Goal: Task Accomplishment & Management: Manage account settings

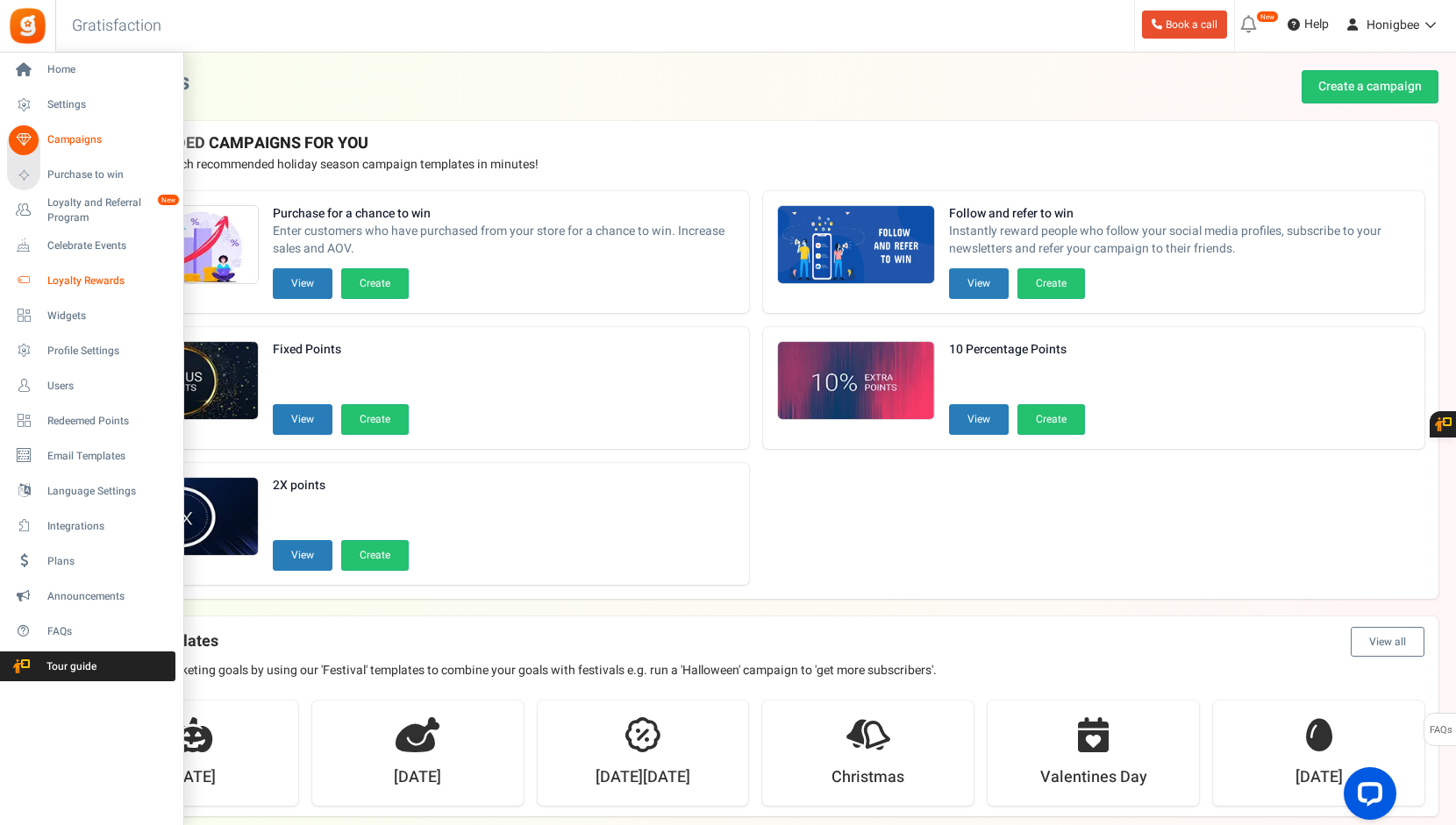
click at [68, 285] on span "Loyalty Rewards" at bounding box center [109, 280] width 122 height 15
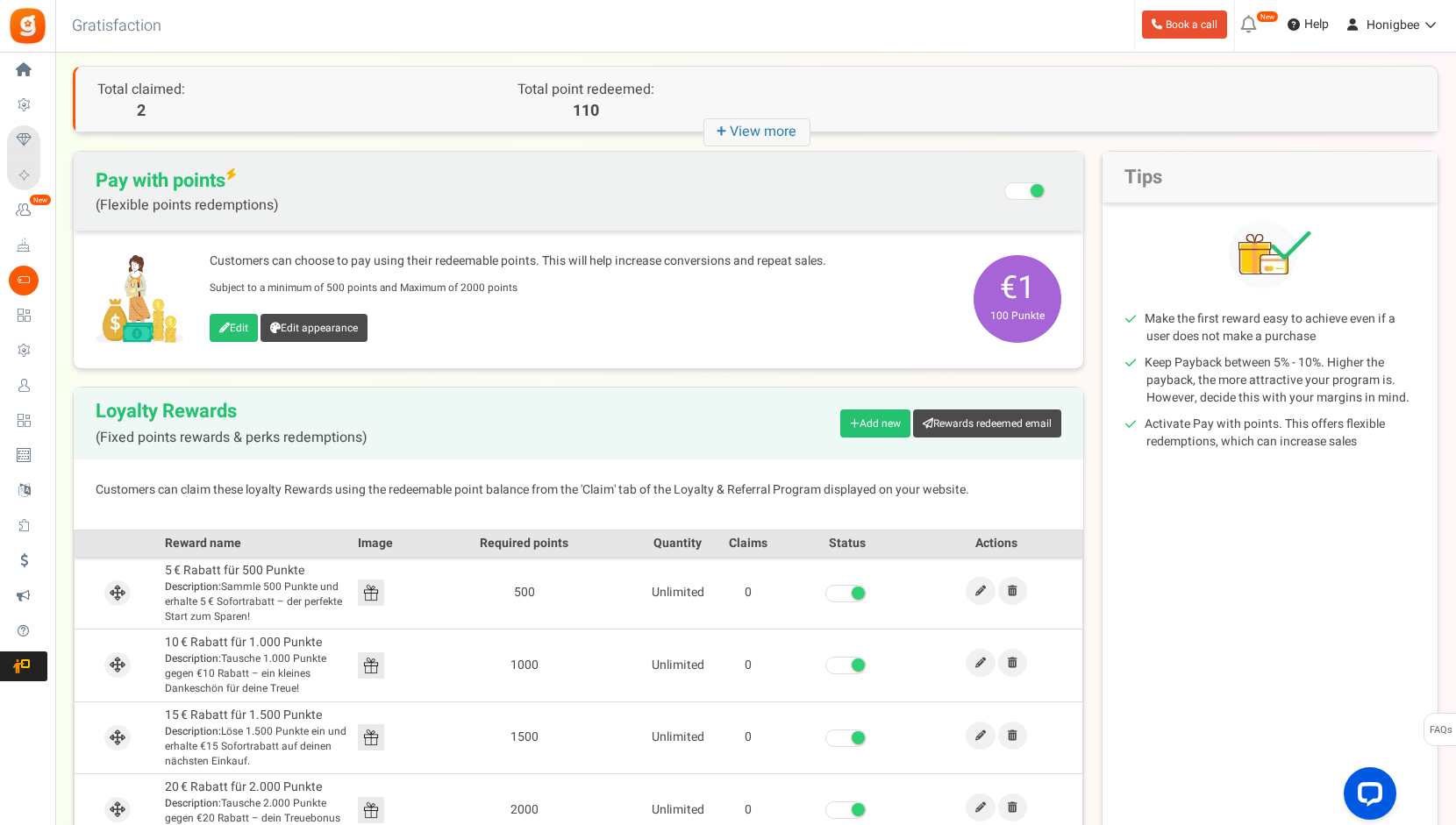
scroll to position [176, 0]
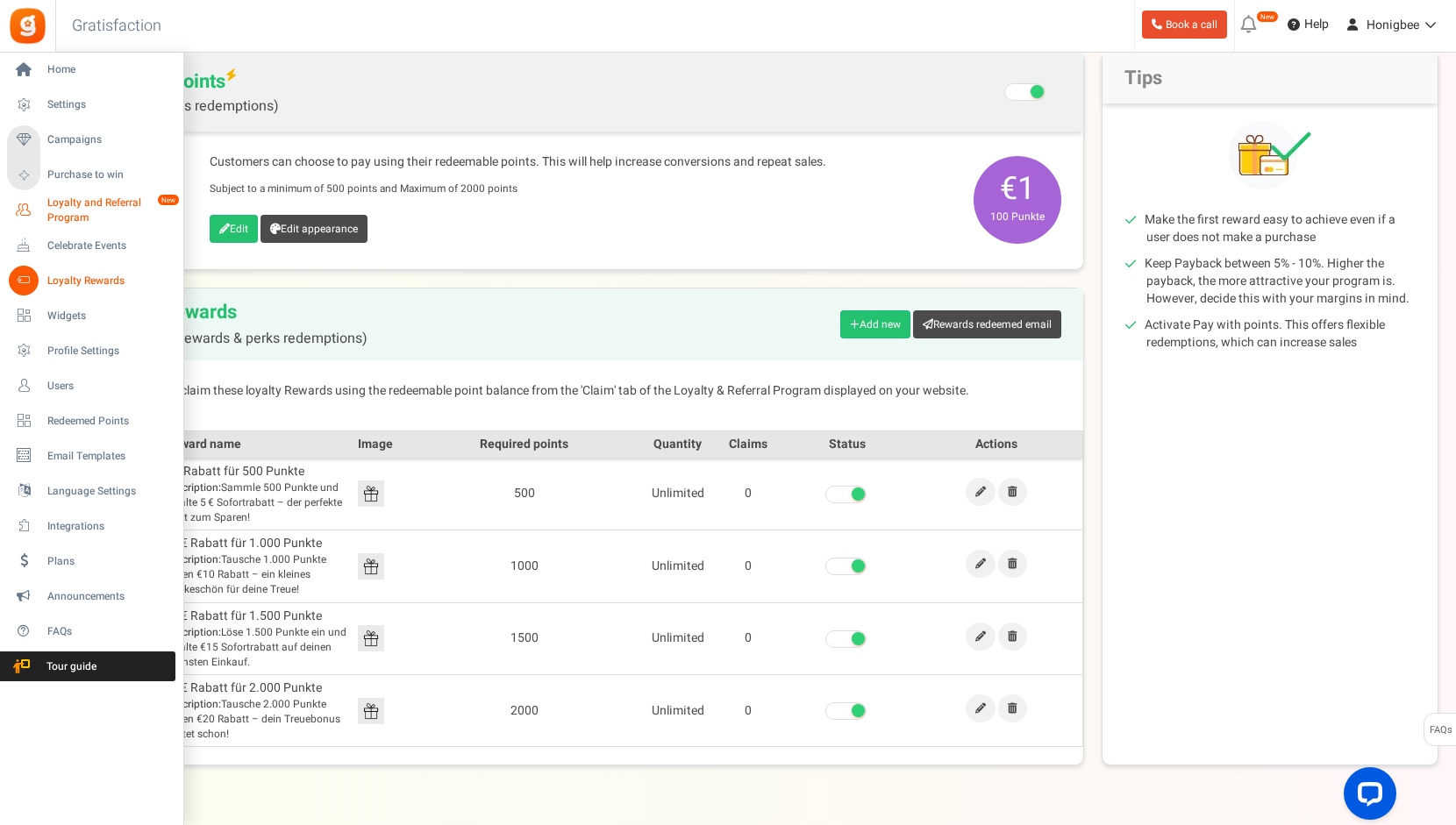
click at [67, 215] on span "Loyalty and Referral Program" at bounding box center [112, 210] width 128 height 30
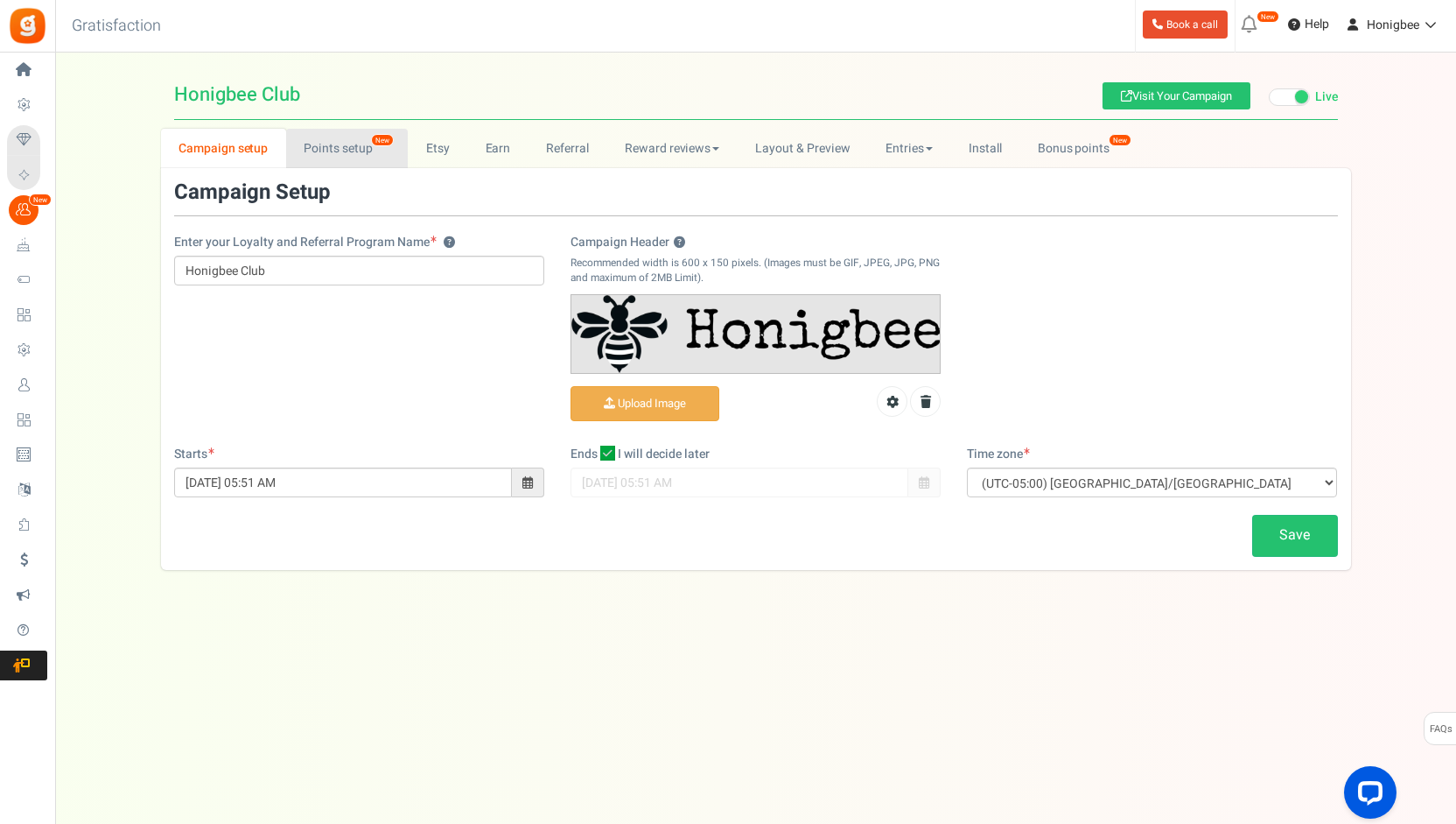
click at [357, 153] on link "Points setup New" at bounding box center [347, 149] width 121 height 39
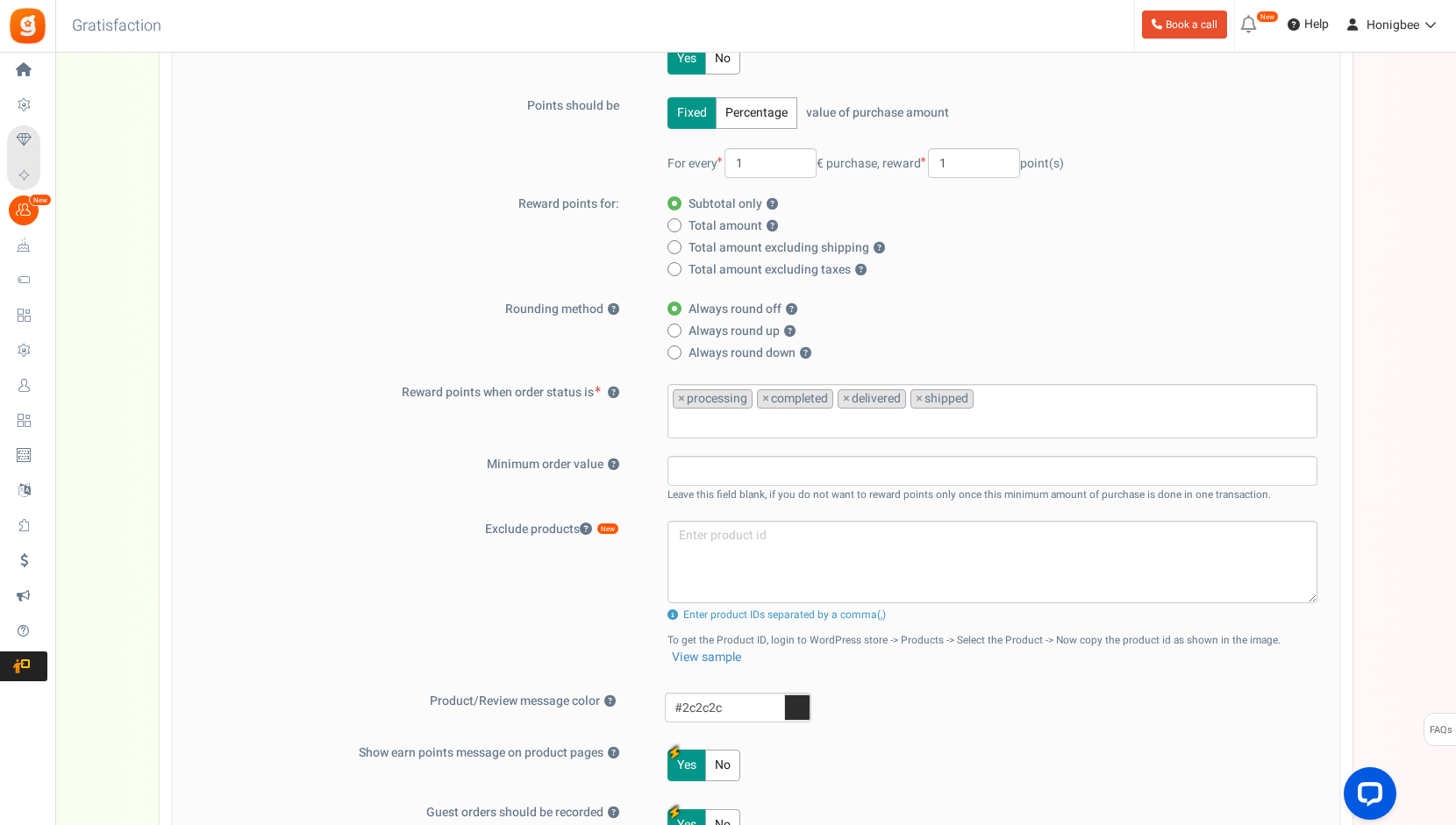
scroll to position [176, 0]
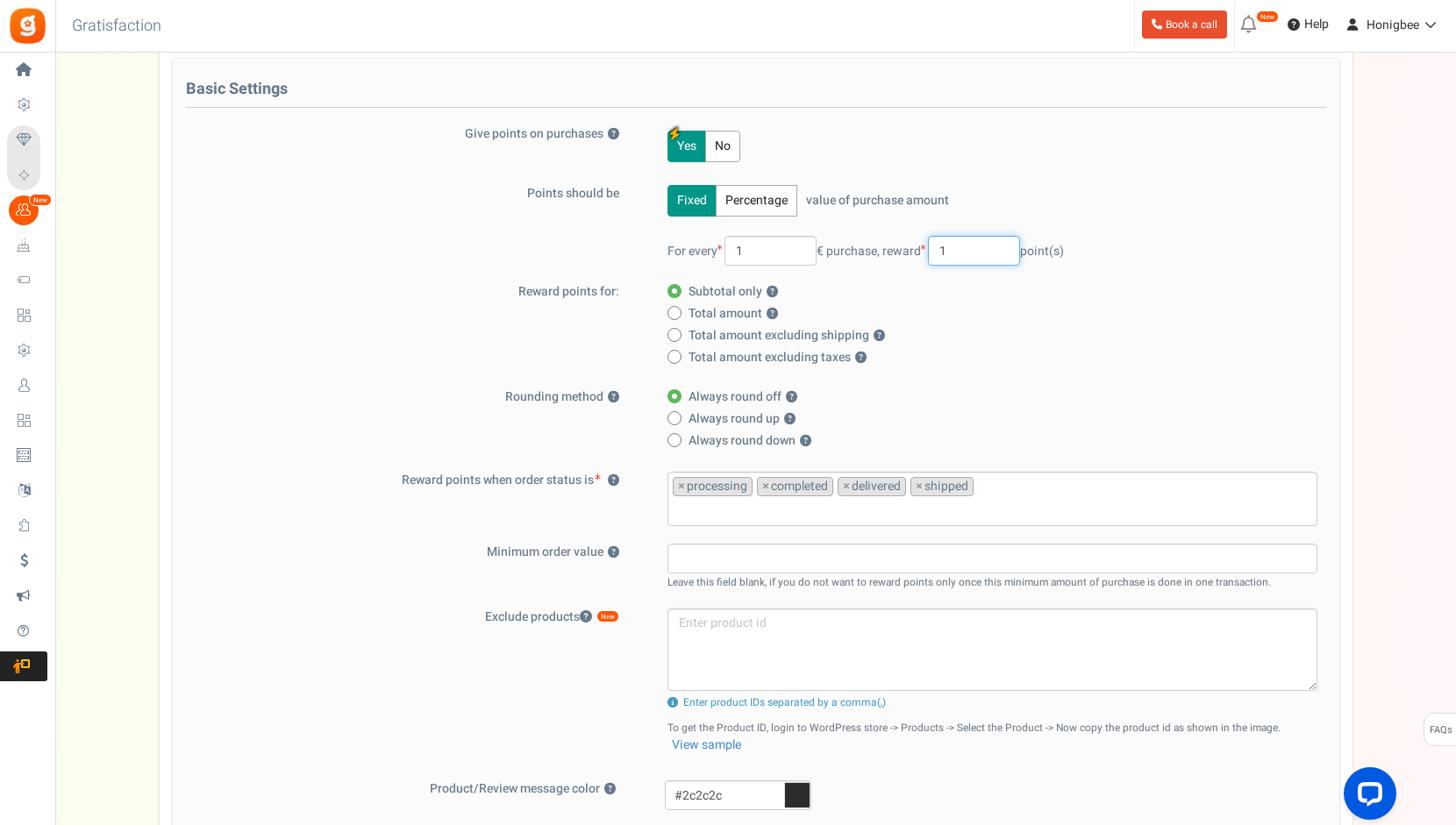
click at [951, 256] on input "1" at bounding box center [973, 251] width 92 height 30
type input "6"
type input "5"
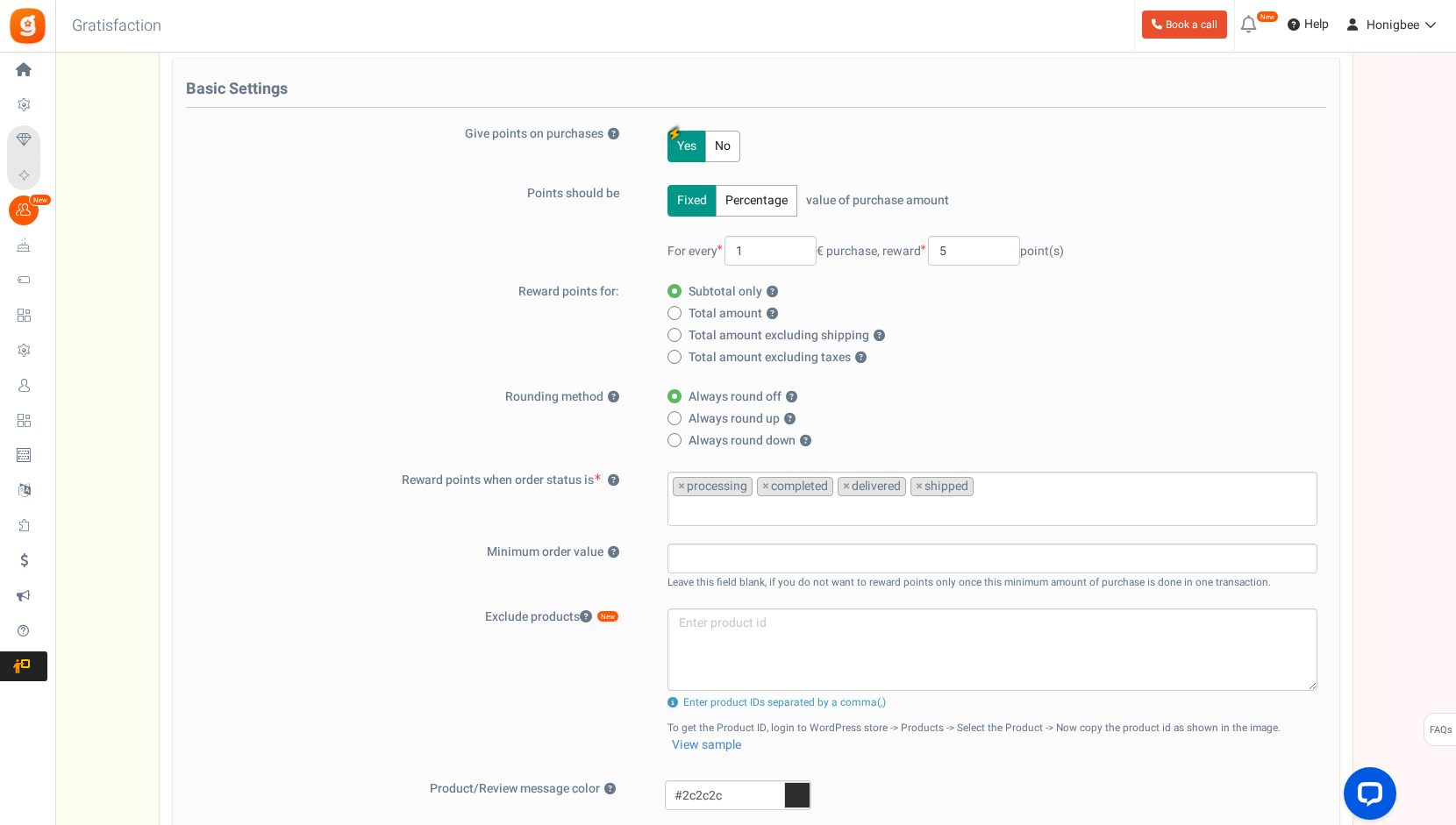
click at [1170, 306] on label "Total amount ?" at bounding box center [987, 314] width 640 height 18
click at [679, 309] on input "Total amount ?" at bounding box center [673, 315] width 12 height 12
radio input "true"
radio input "false"
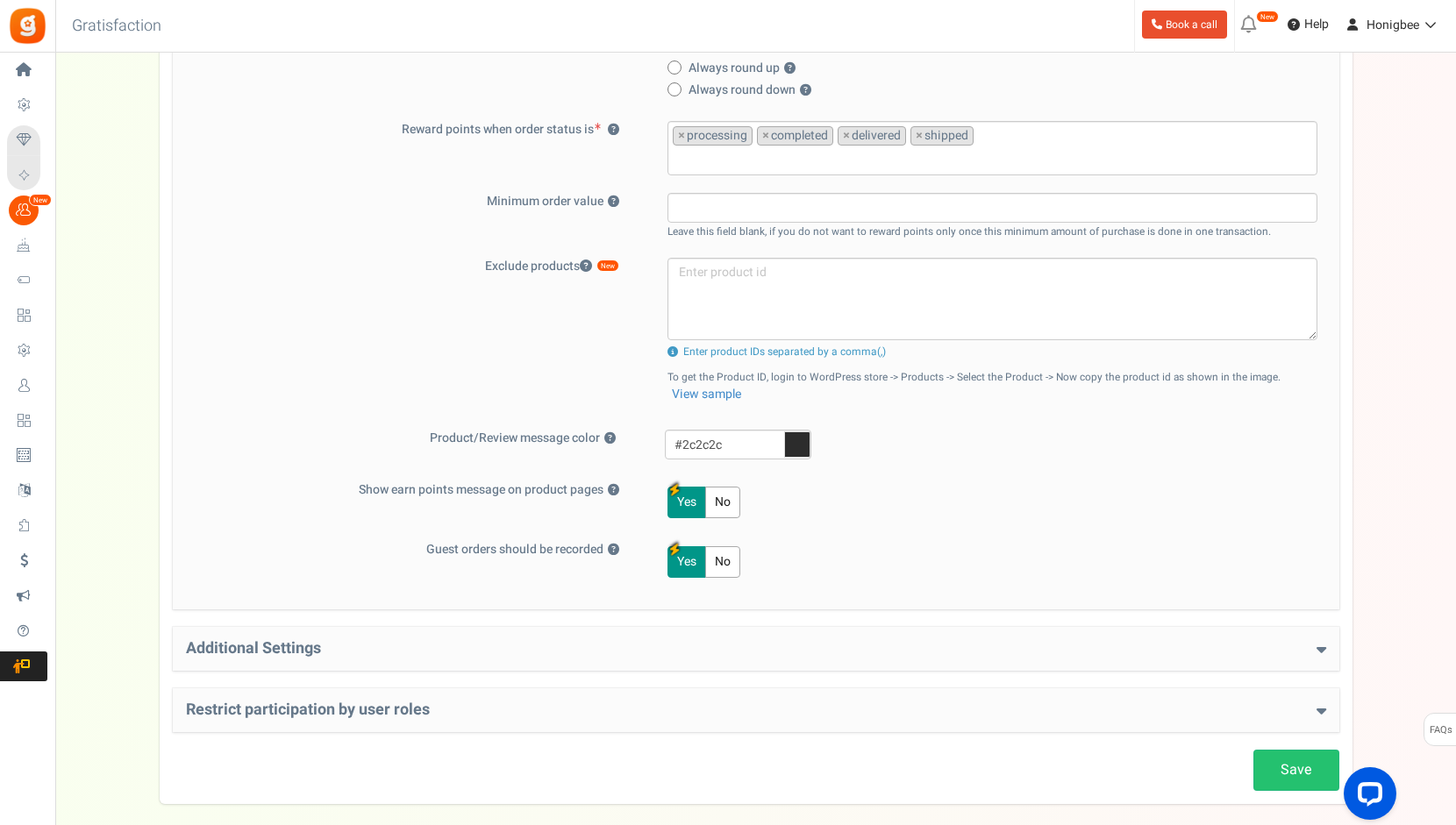
scroll to position [606, 0]
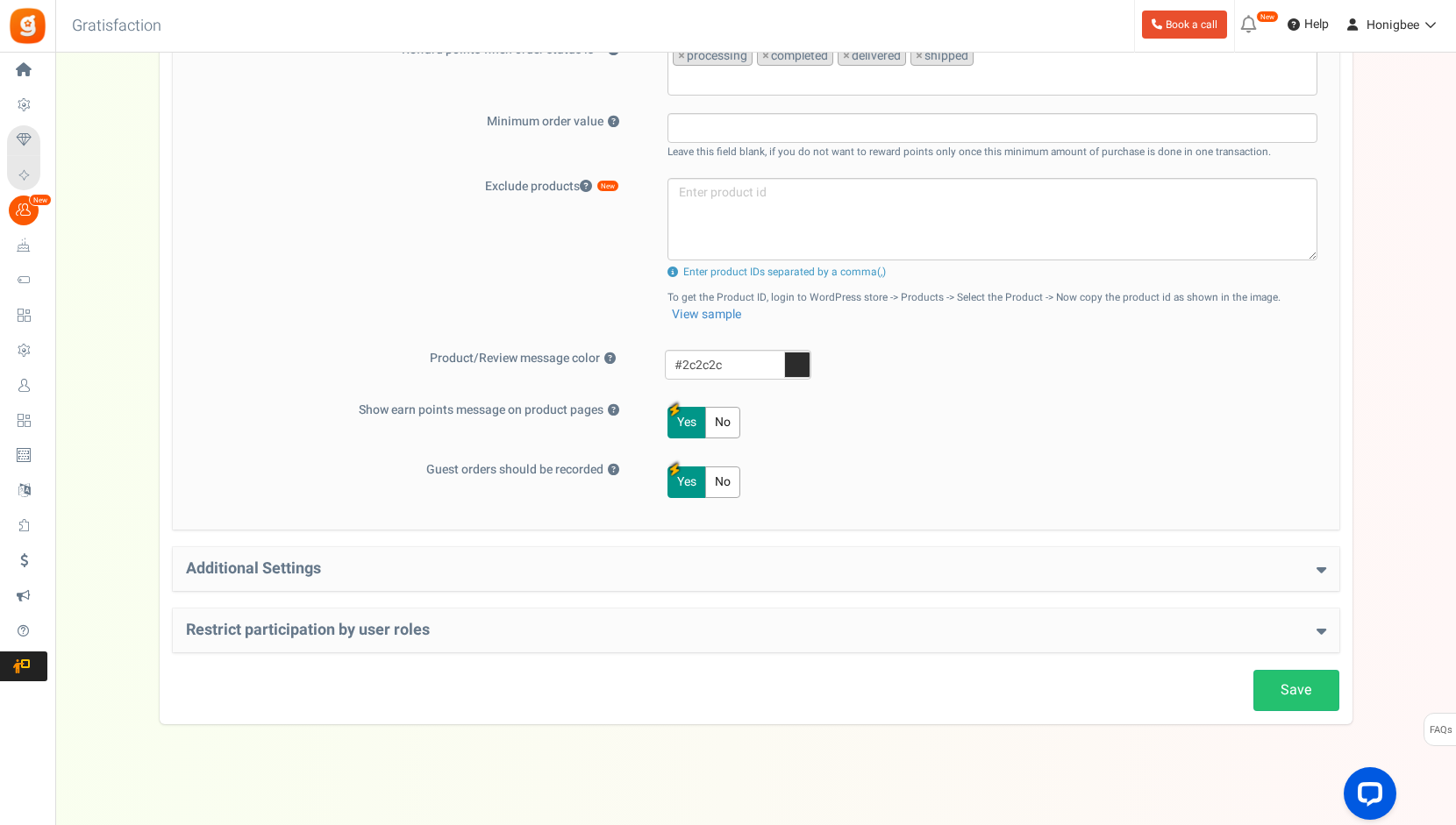
click at [468, 570] on h4 "Additional Settings" at bounding box center [755, 569] width 1140 height 18
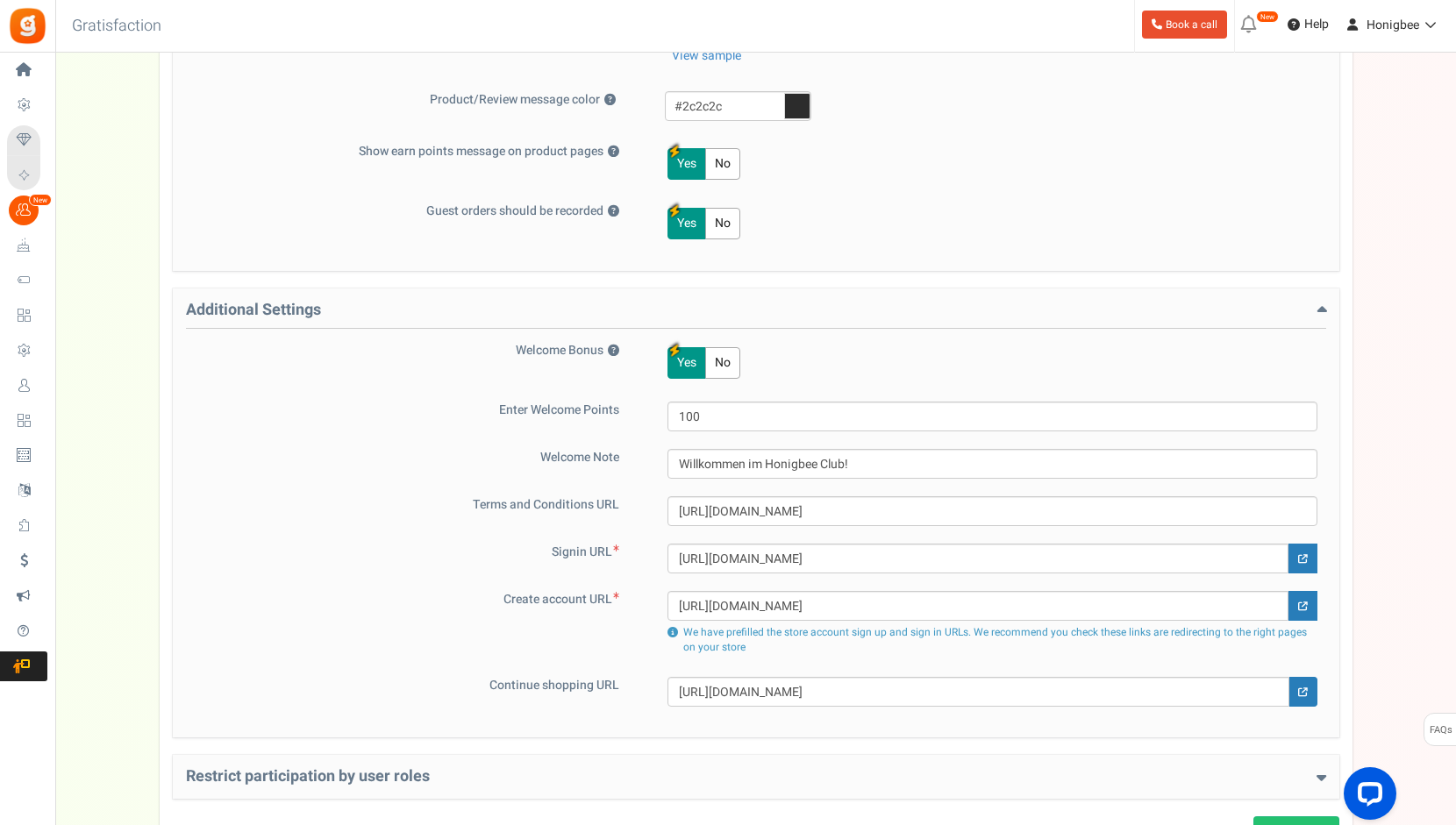
scroll to position [1010, 0]
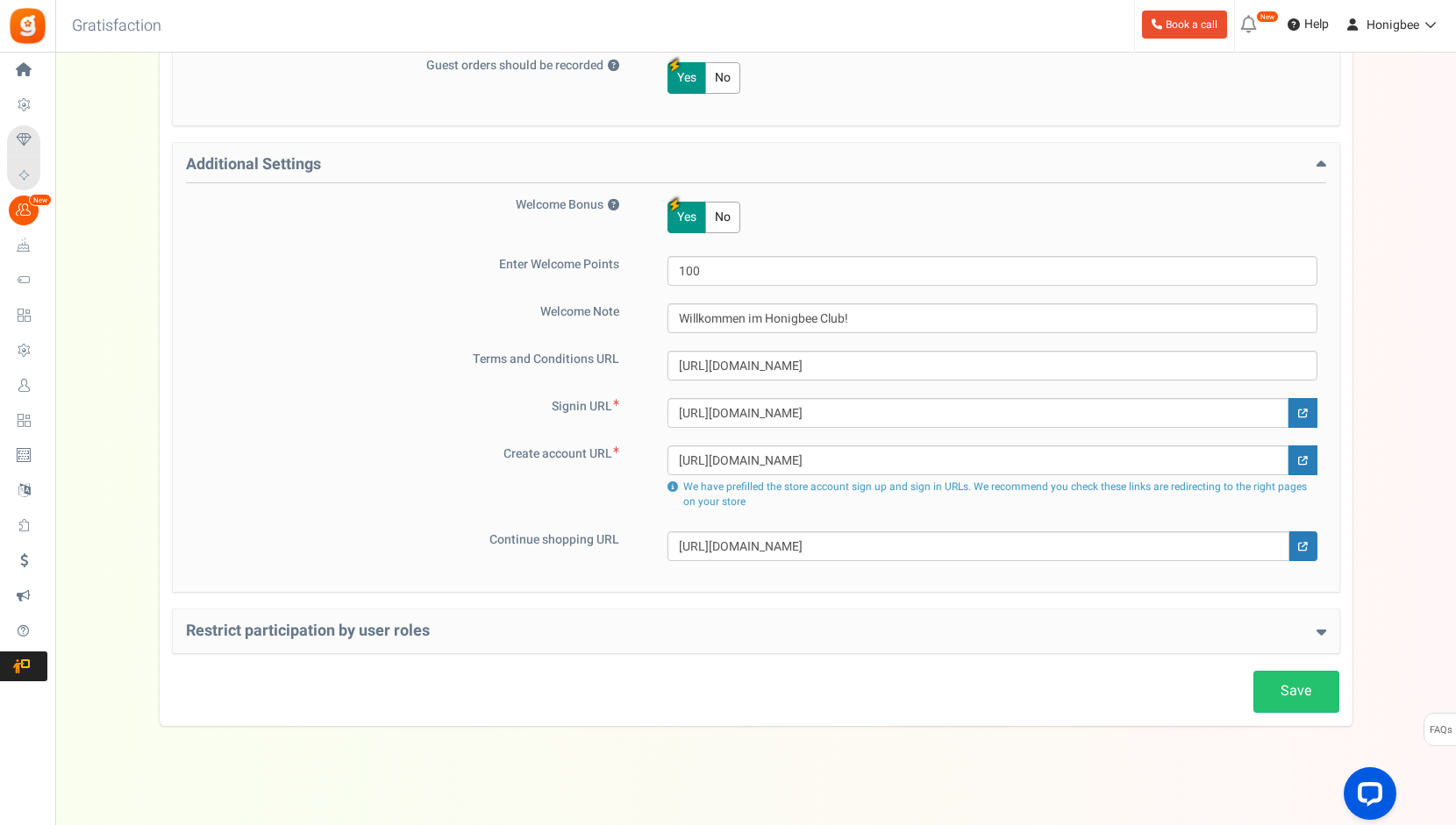
click at [525, 633] on h4 "Restrict participation by user roles" at bounding box center [755, 632] width 1140 height 18
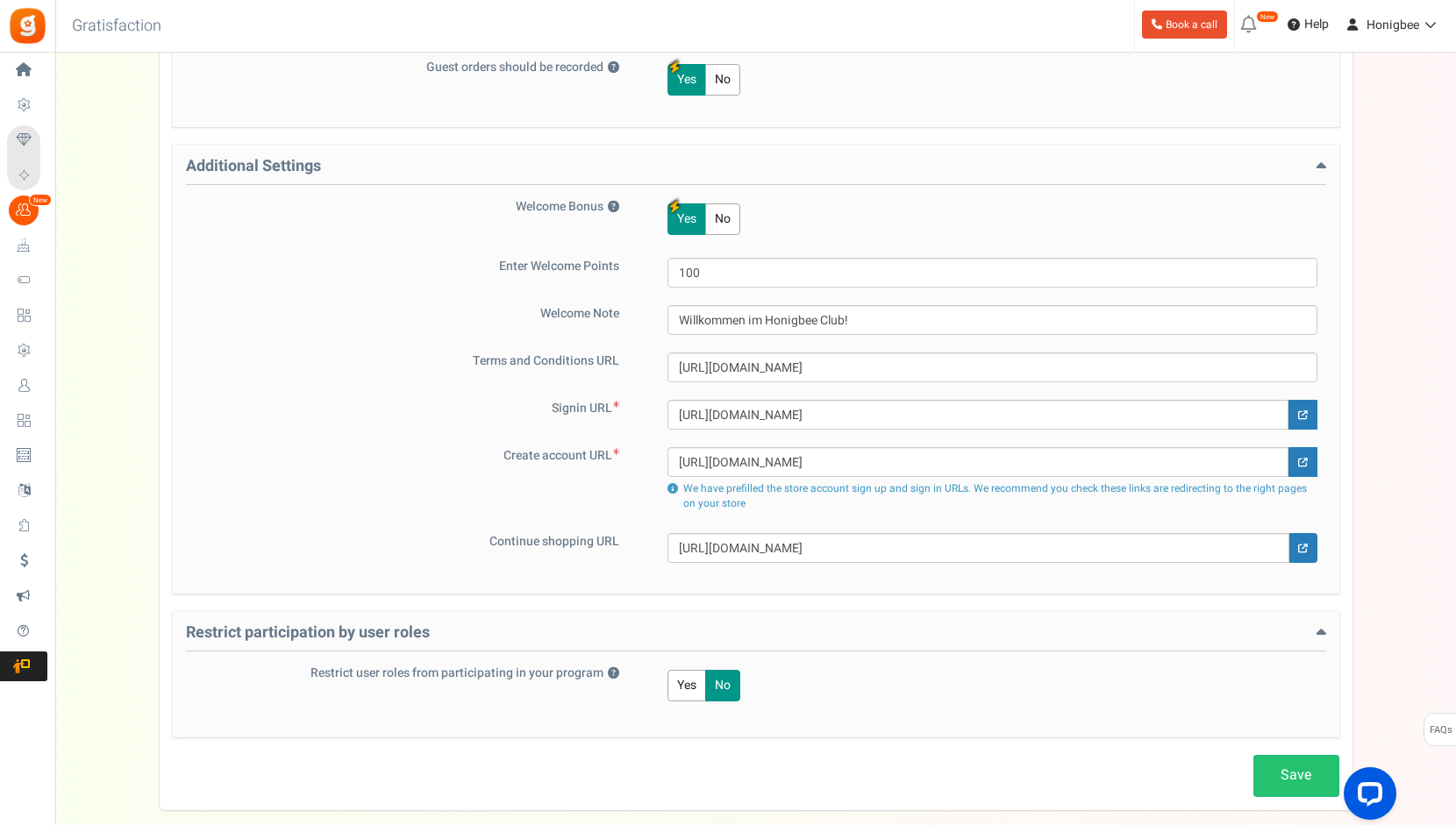
scroll to position [1091, 0]
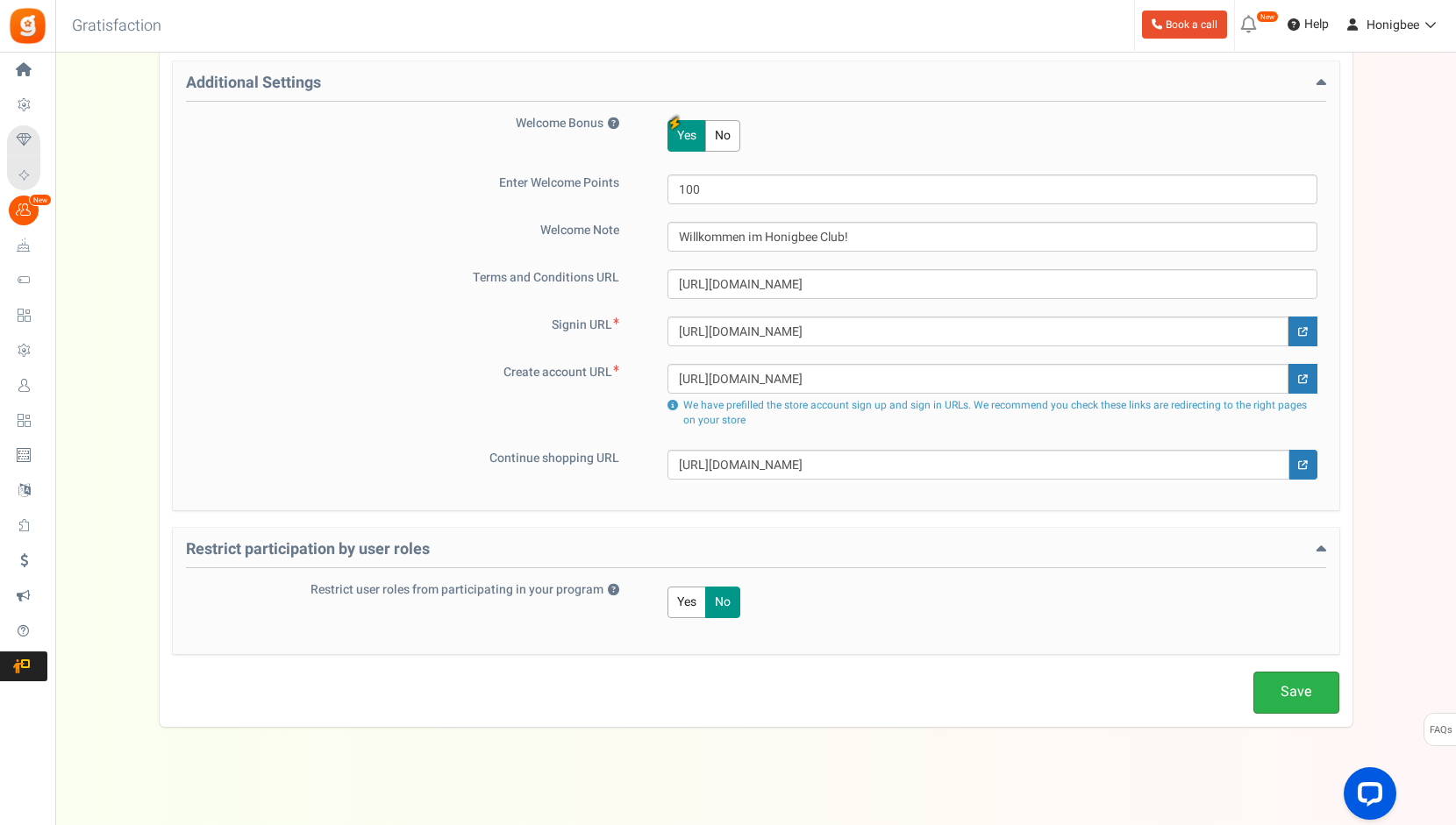
click at [1285, 688] on link "Save" at bounding box center [1296, 693] width 86 height 41
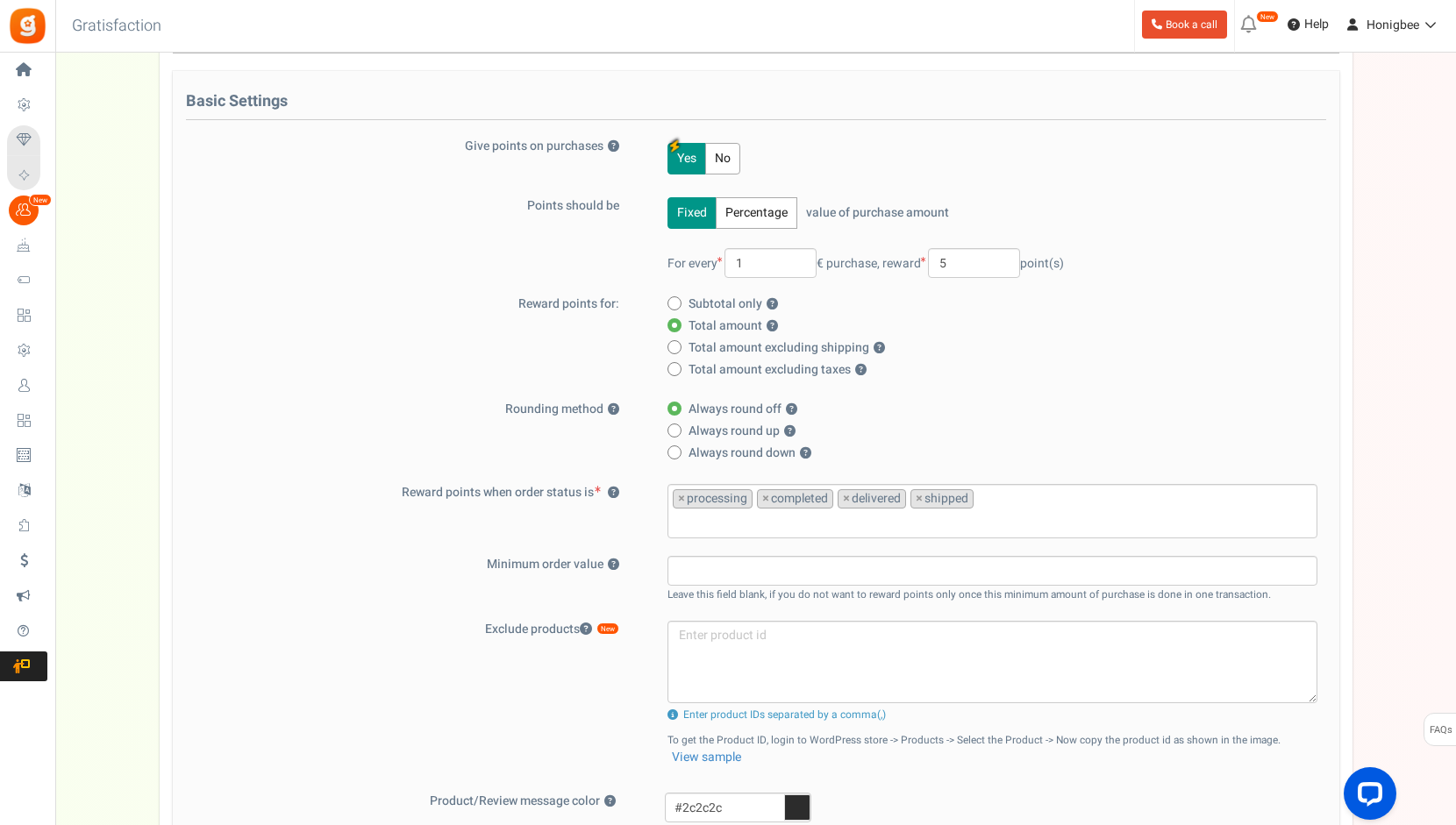
scroll to position [127, 0]
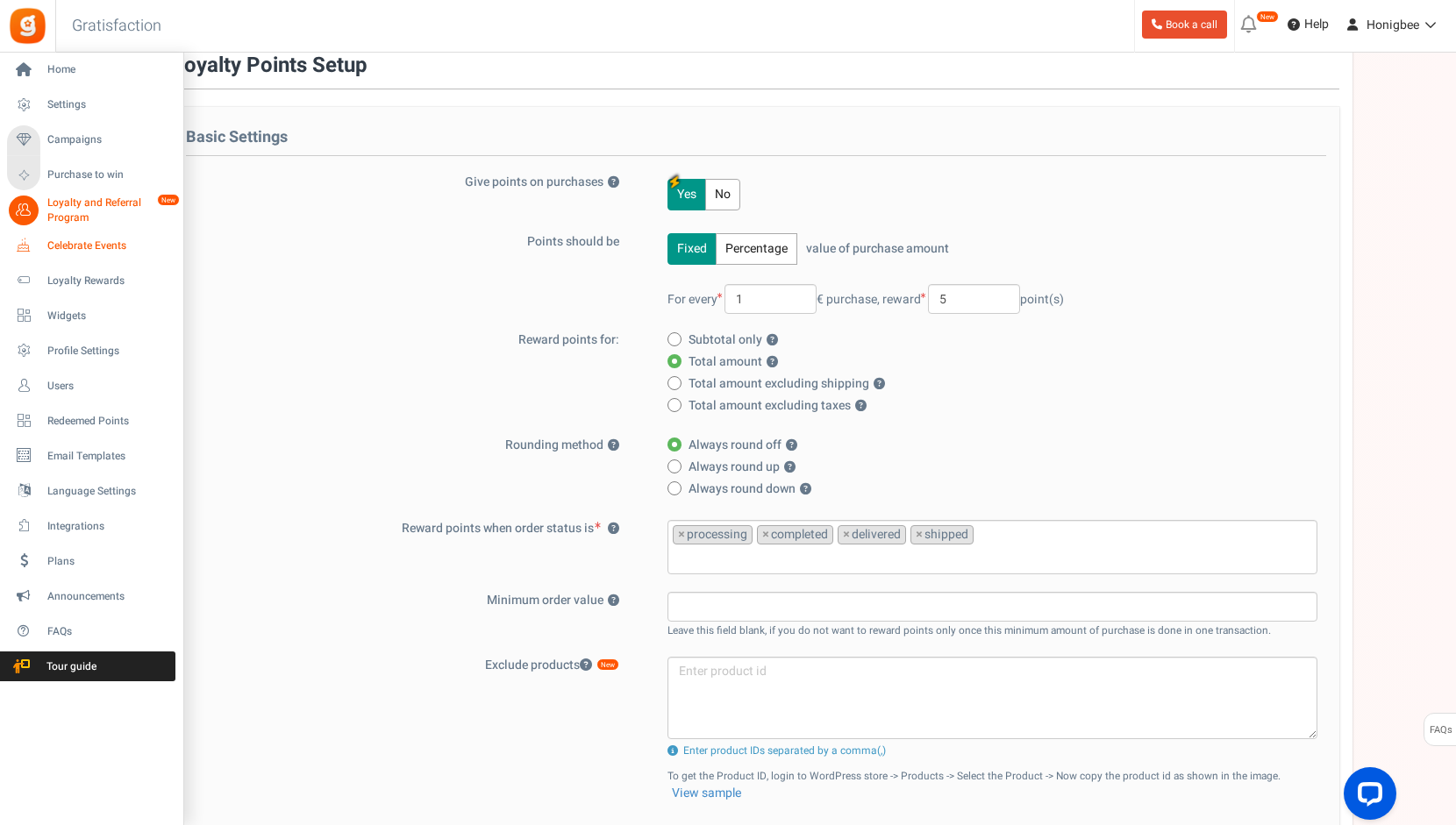
click at [68, 249] on span "Celebrate Events" at bounding box center [109, 246] width 122 height 15
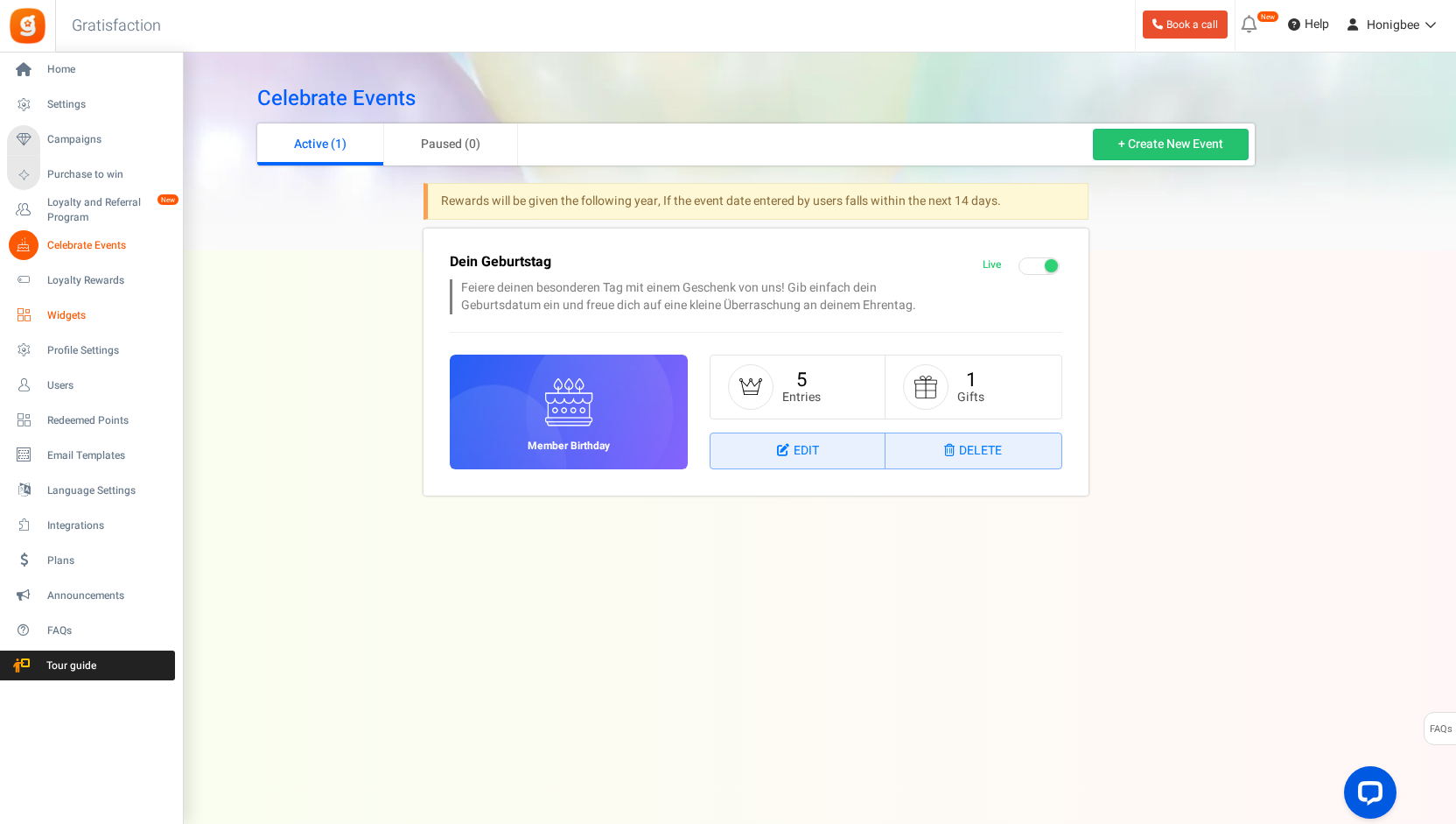
click at [67, 323] on link "Widgets" at bounding box center [91, 315] width 168 height 30
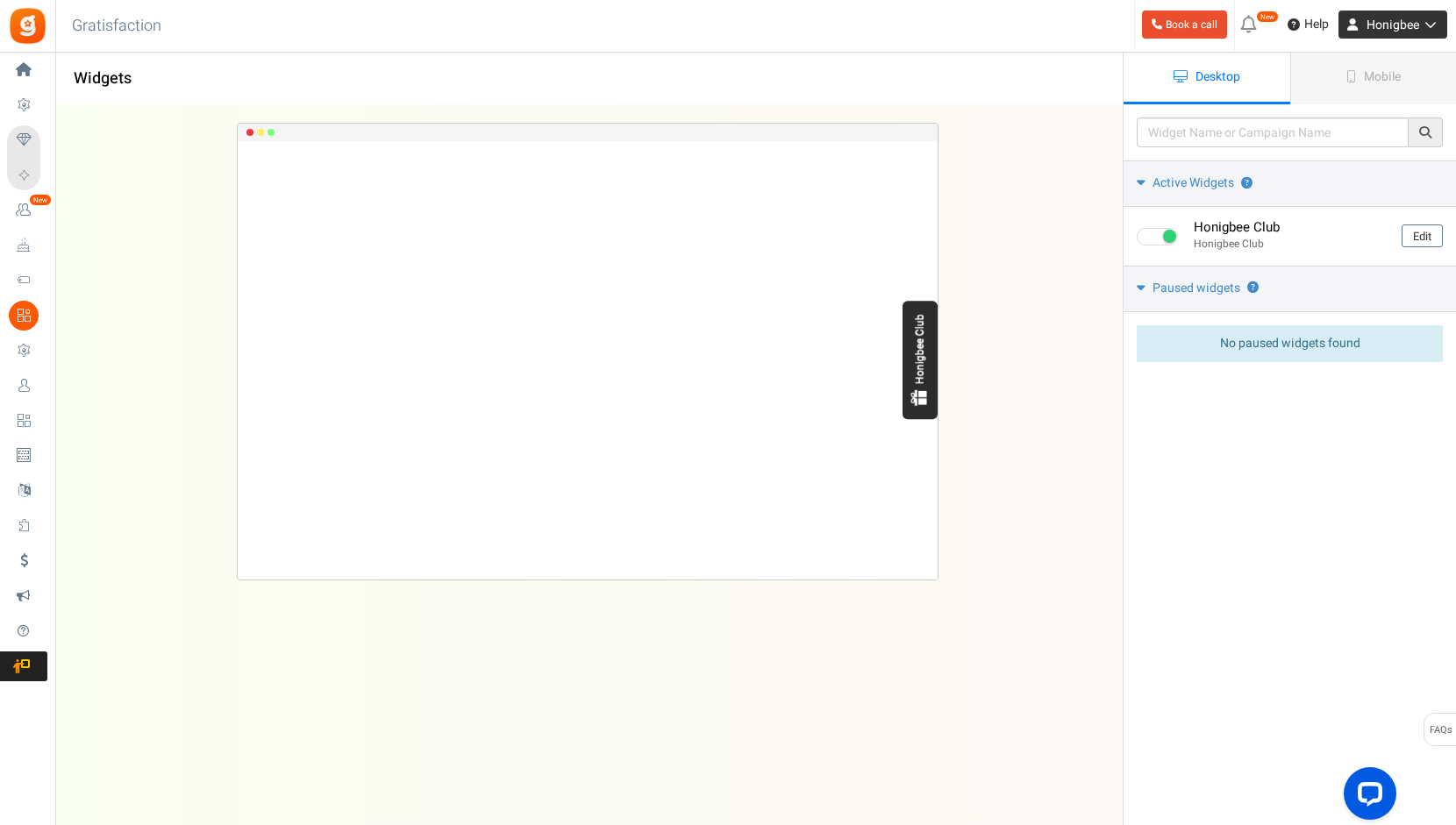
click at [1403, 22] on span "Honigbee" at bounding box center [1392, 25] width 52 height 19
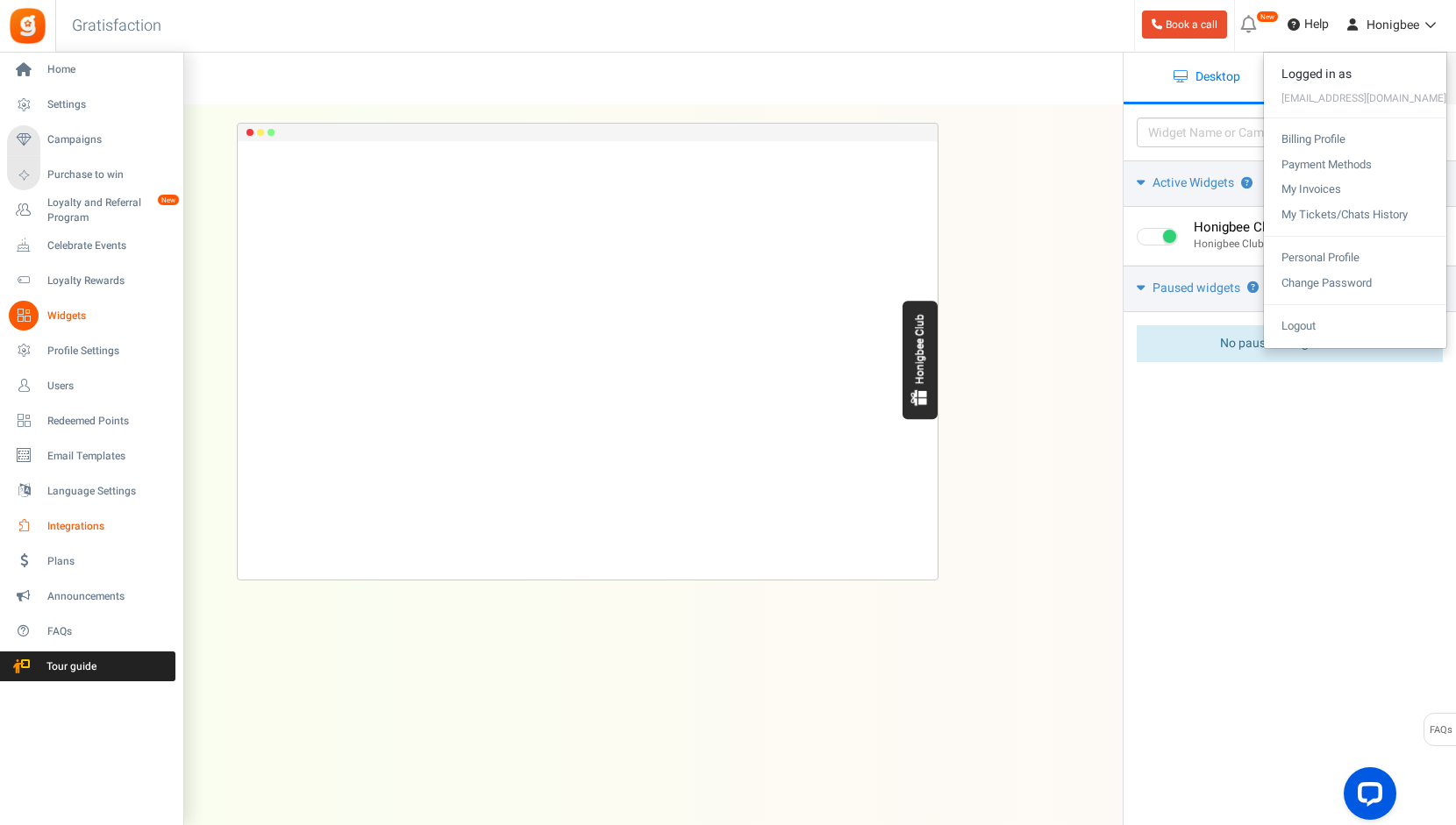
click at [88, 528] on span "Integrations" at bounding box center [109, 526] width 122 height 15
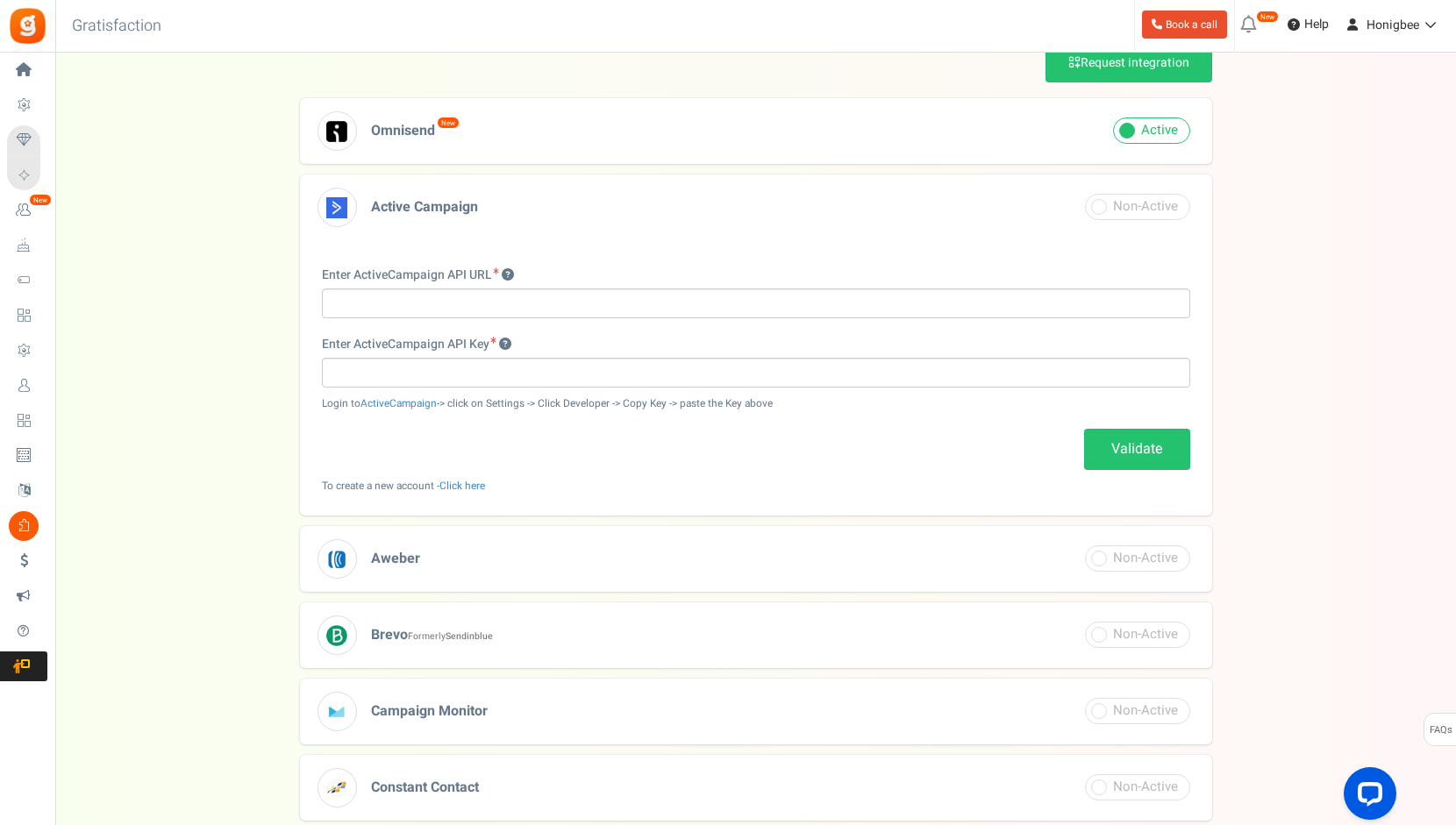
scroll to position [142, 0]
click at [1131, 127] on span at bounding box center [1151, 131] width 77 height 27
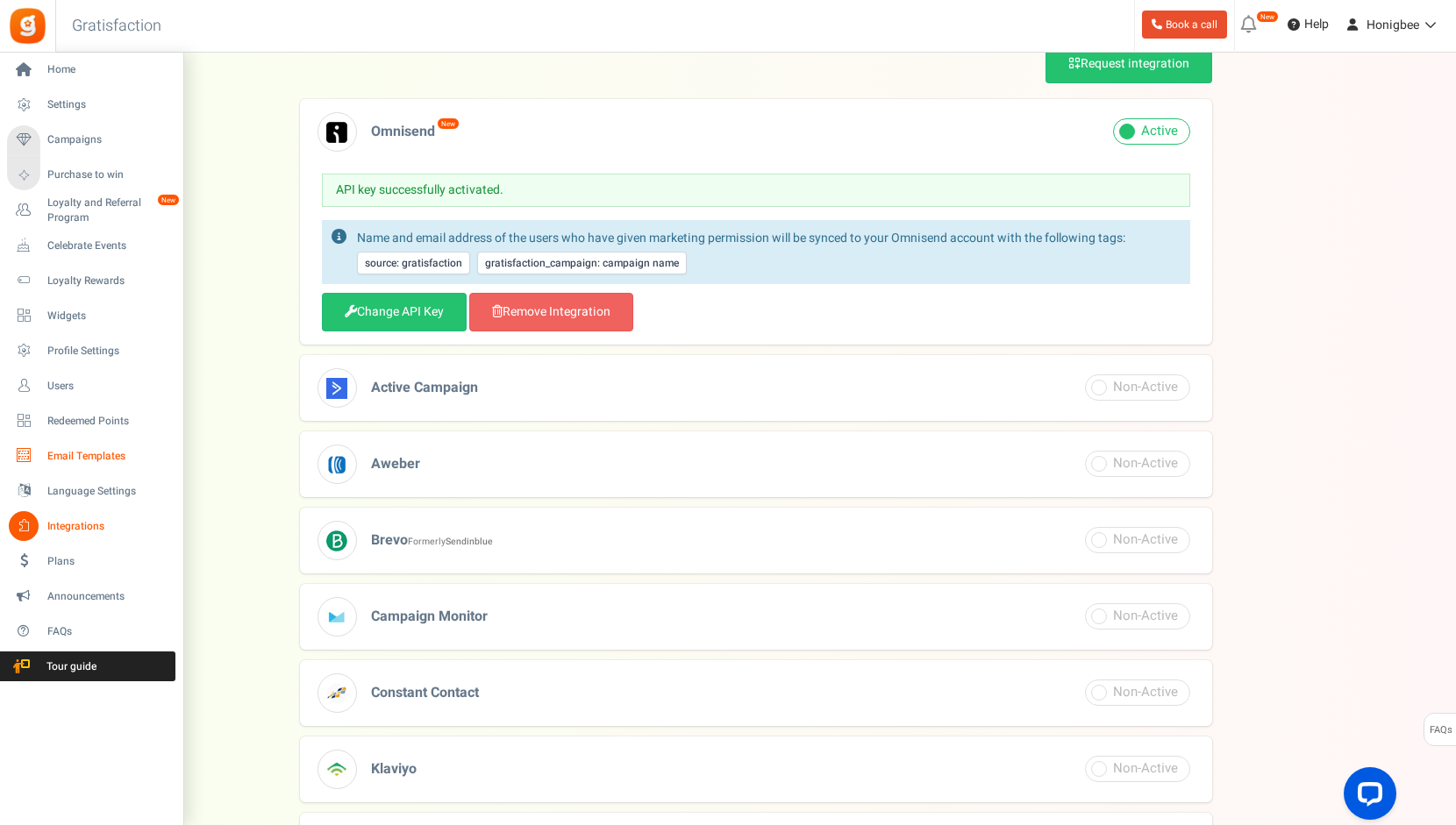
click at [91, 452] on span "Email Templates" at bounding box center [109, 456] width 122 height 15
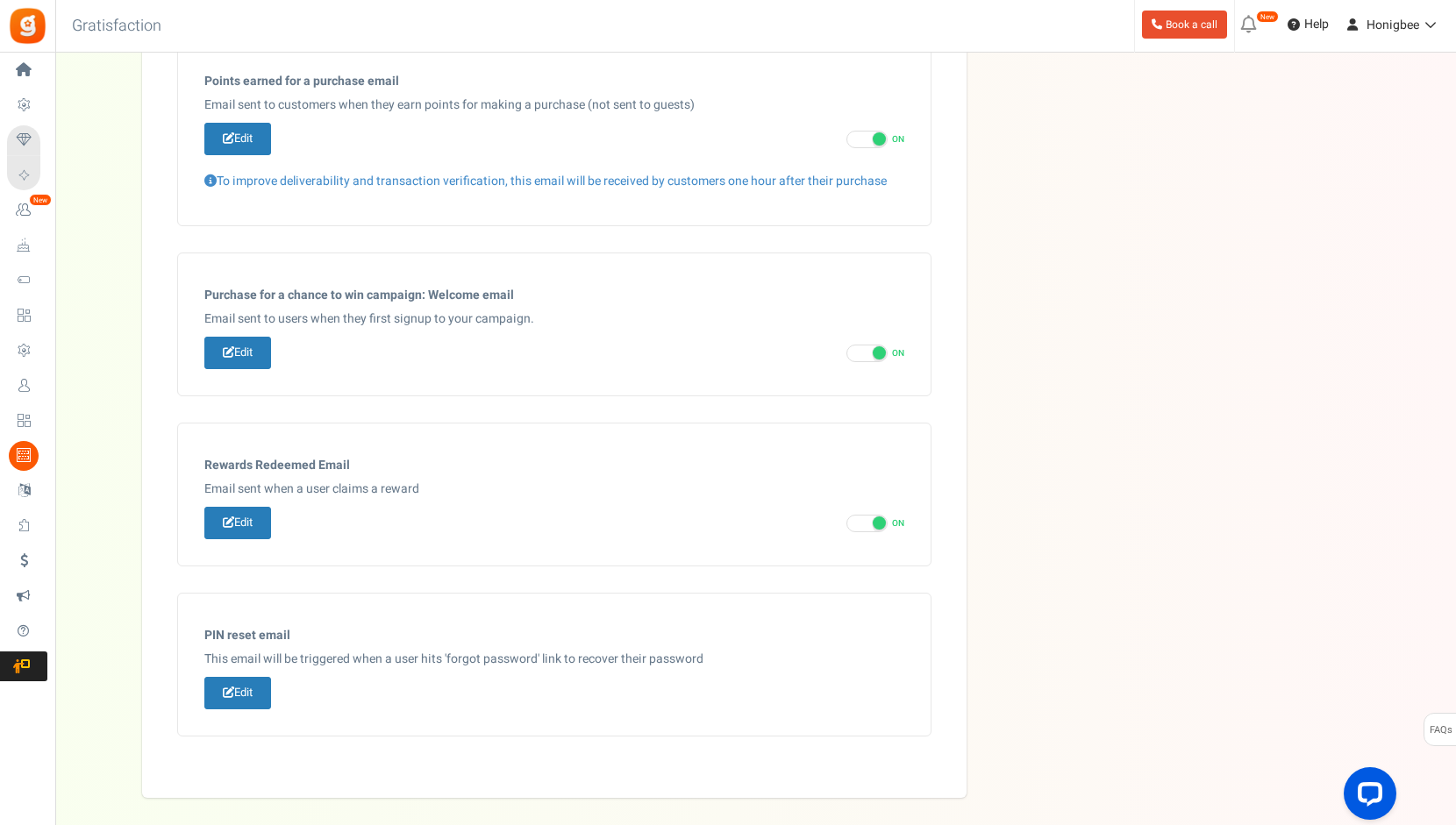
scroll to position [766, 0]
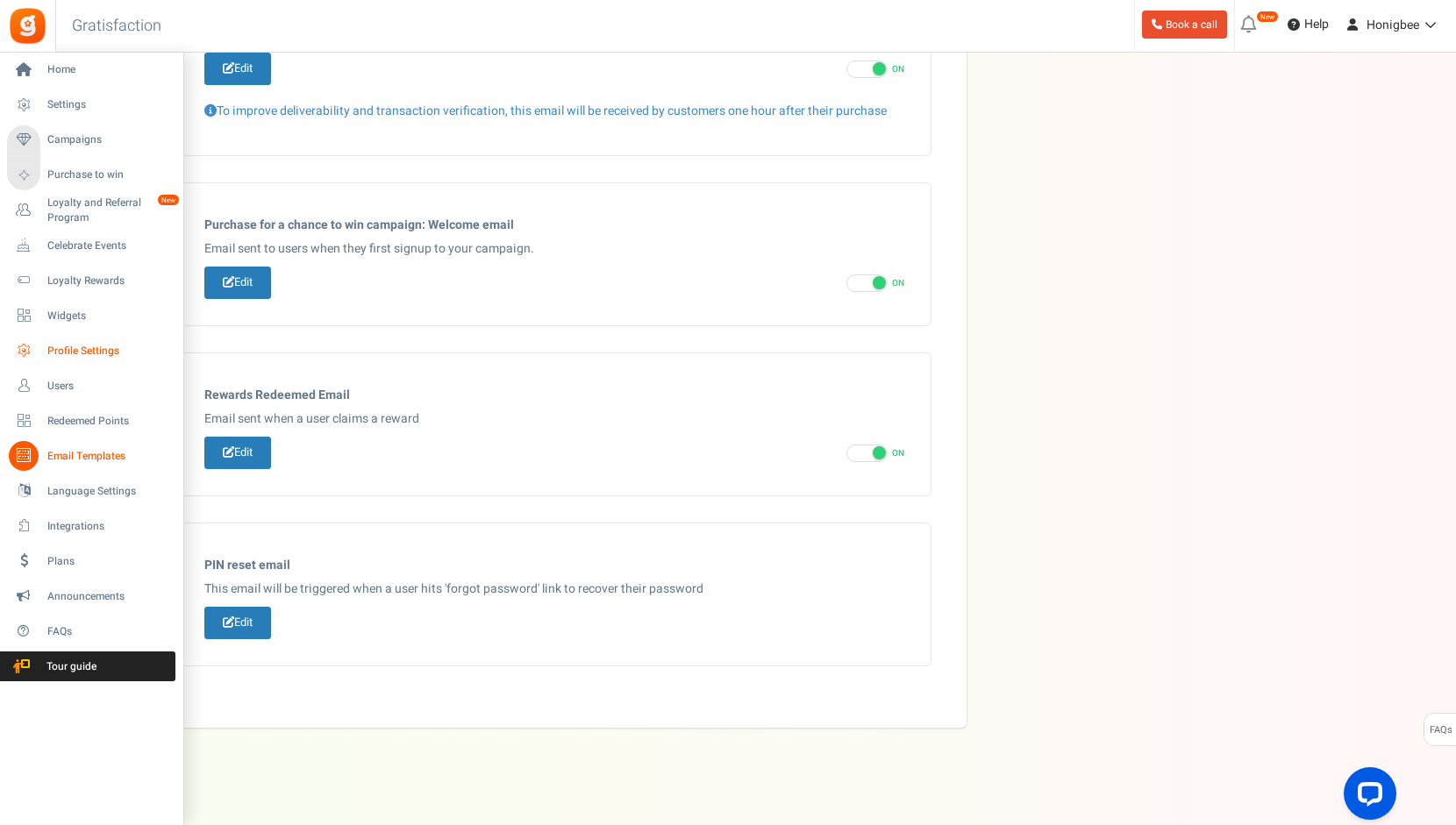
click at [67, 341] on link "Profile Settings" at bounding box center [91, 350] width 169 height 30
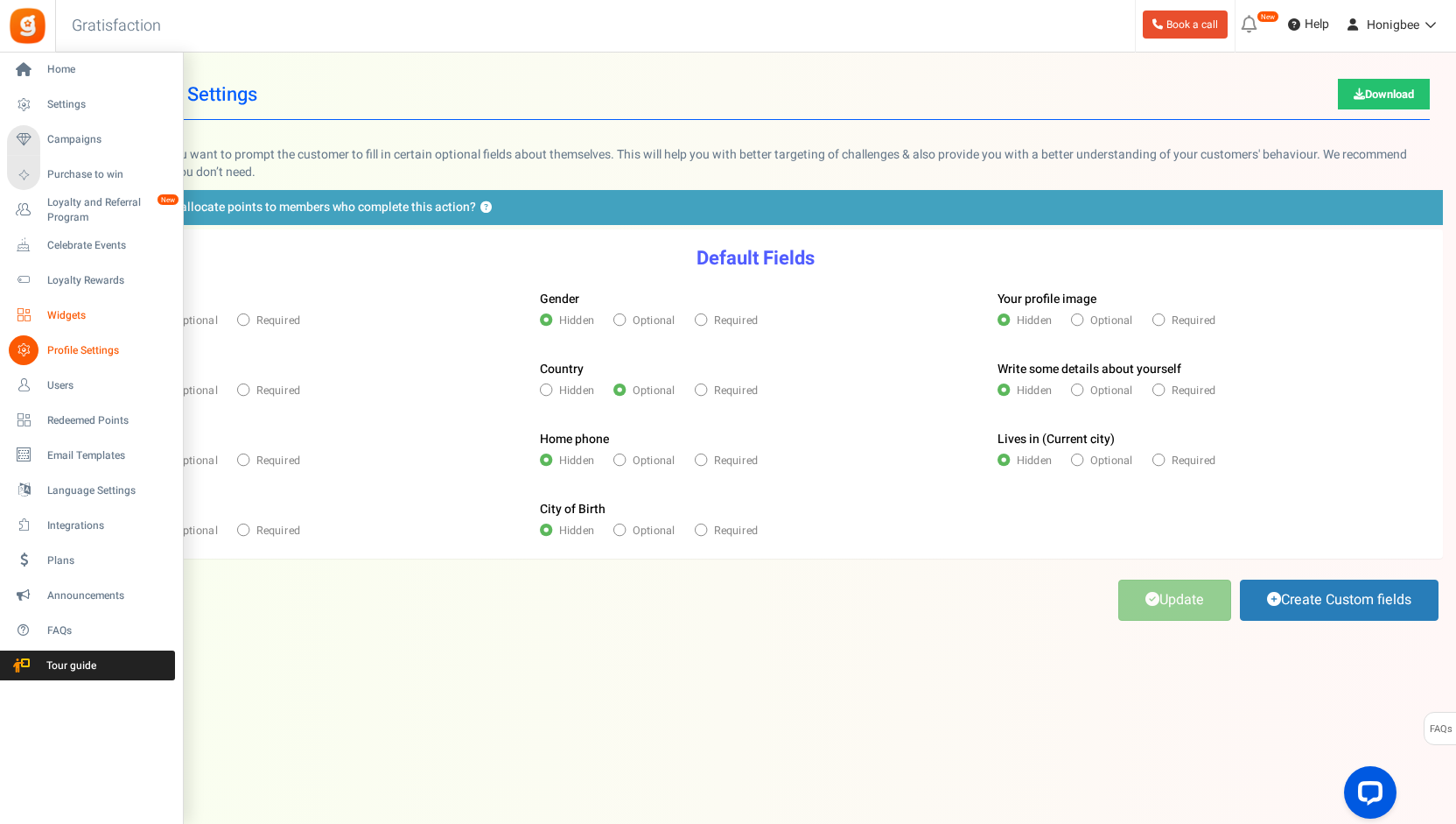
click at [58, 319] on span "Widgets" at bounding box center [108, 315] width 122 height 15
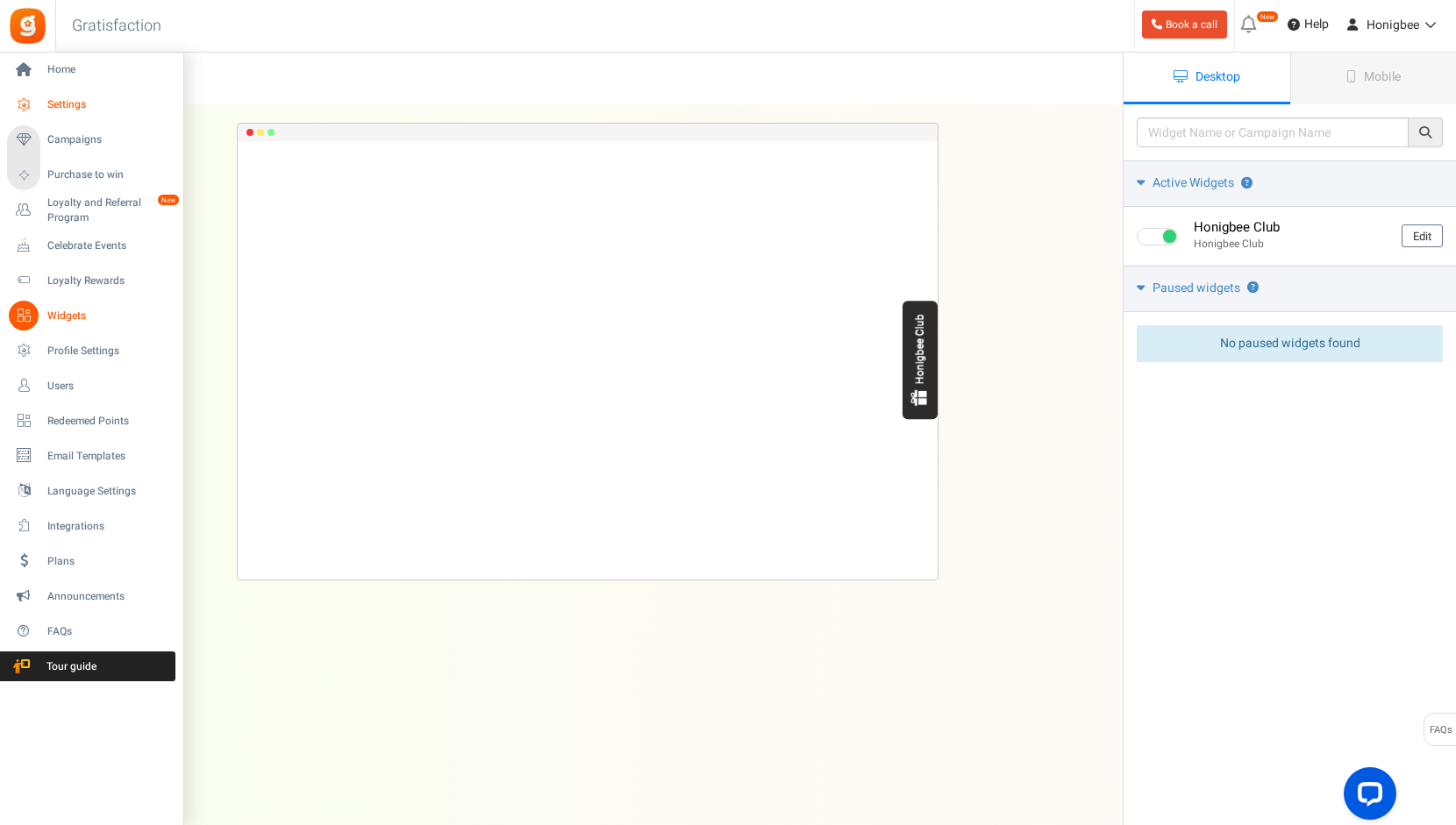
click at [97, 105] on span "Settings" at bounding box center [109, 105] width 122 height 15
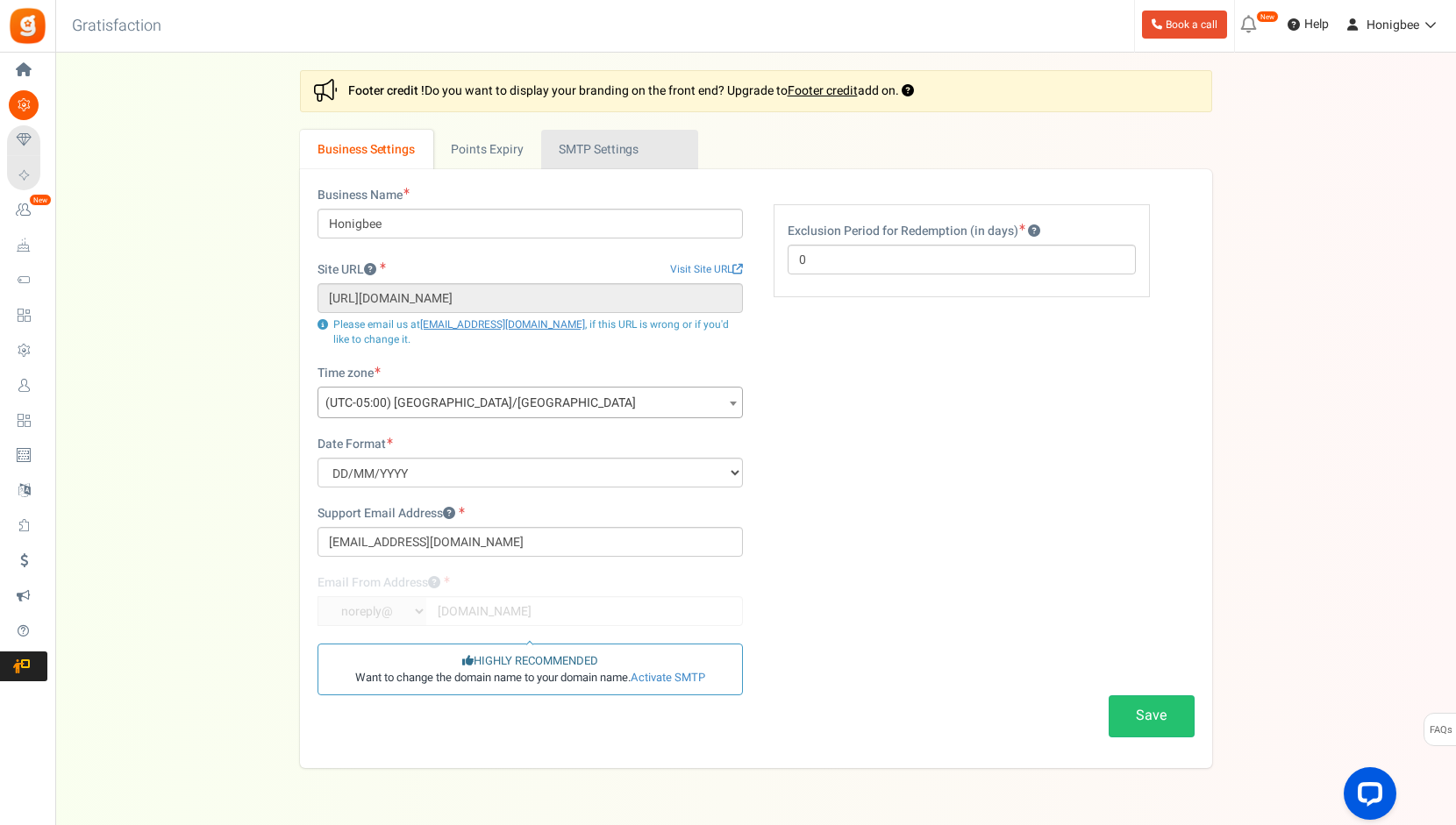
click at [557, 147] on link "Active SMTP Settings" at bounding box center [619, 149] width 157 height 39
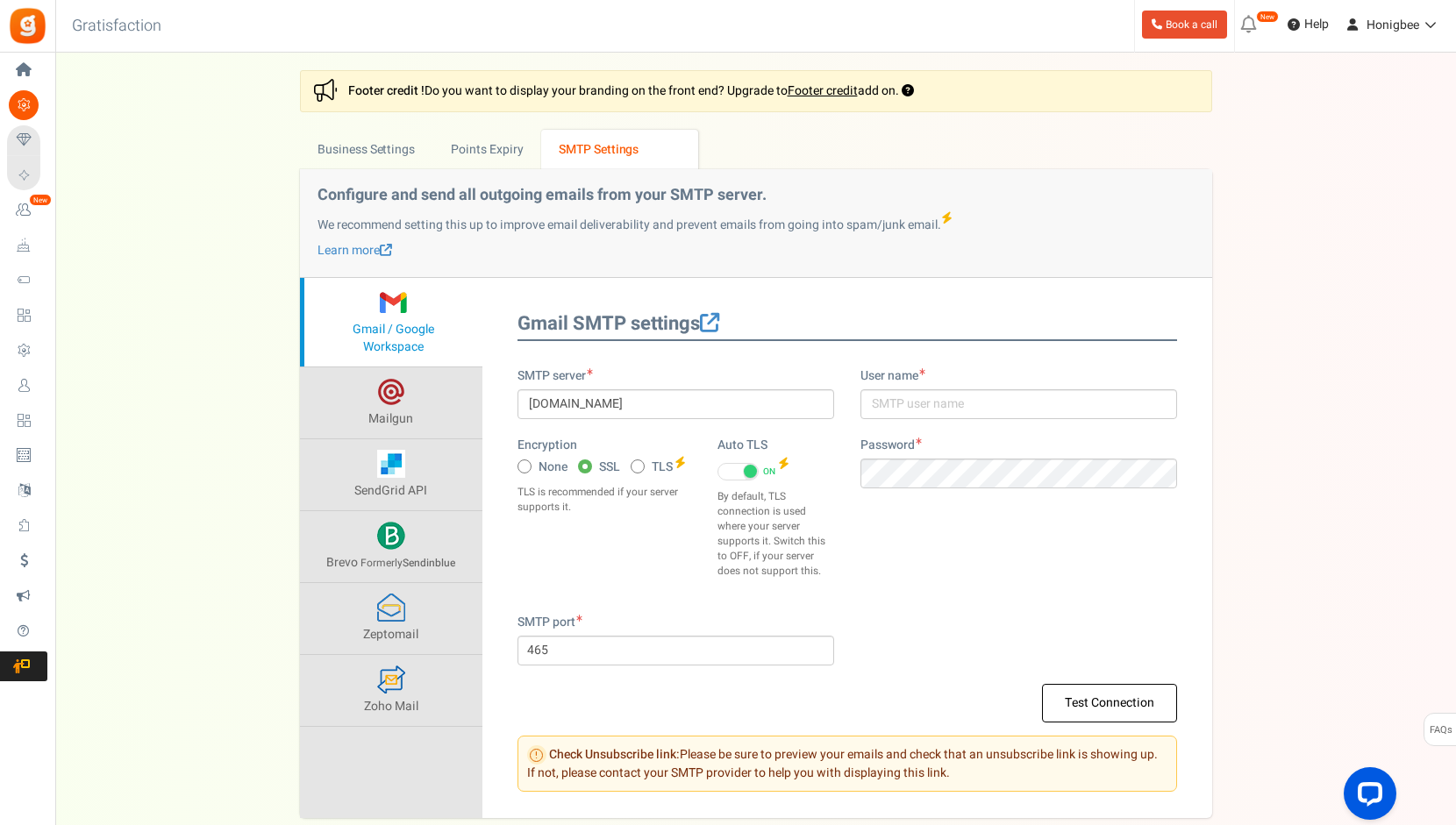
scroll to position [88, 0]
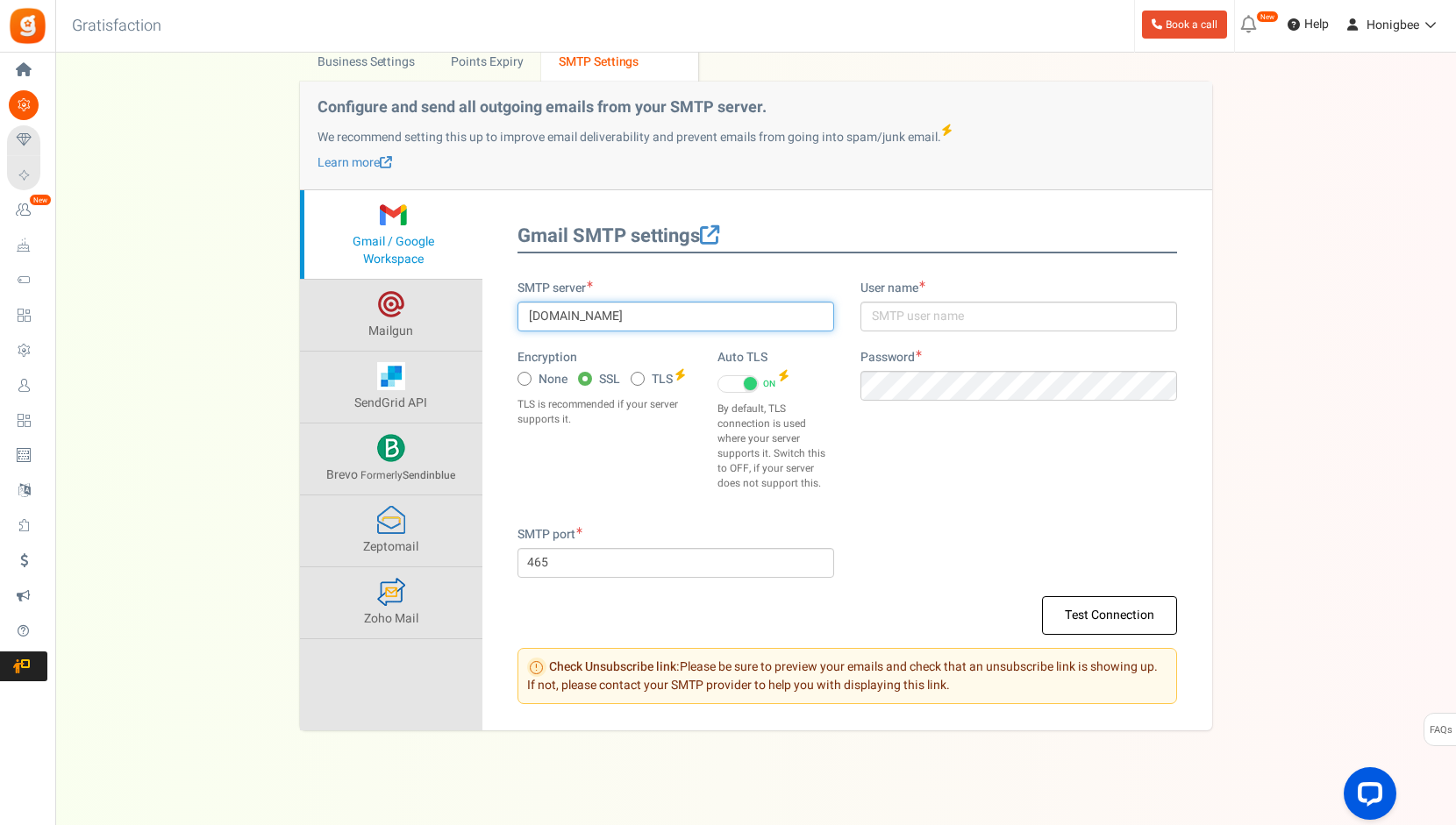
click at [702, 313] on input "[DOMAIN_NAME]" at bounding box center [675, 317] width 317 height 30
click at [1046, 463] on div "SMTP server [DOMAIN_NAME] Encryption None SSL TLS Auto TLS ON OFF" at bounding box center [847, 403] width 686 height 247
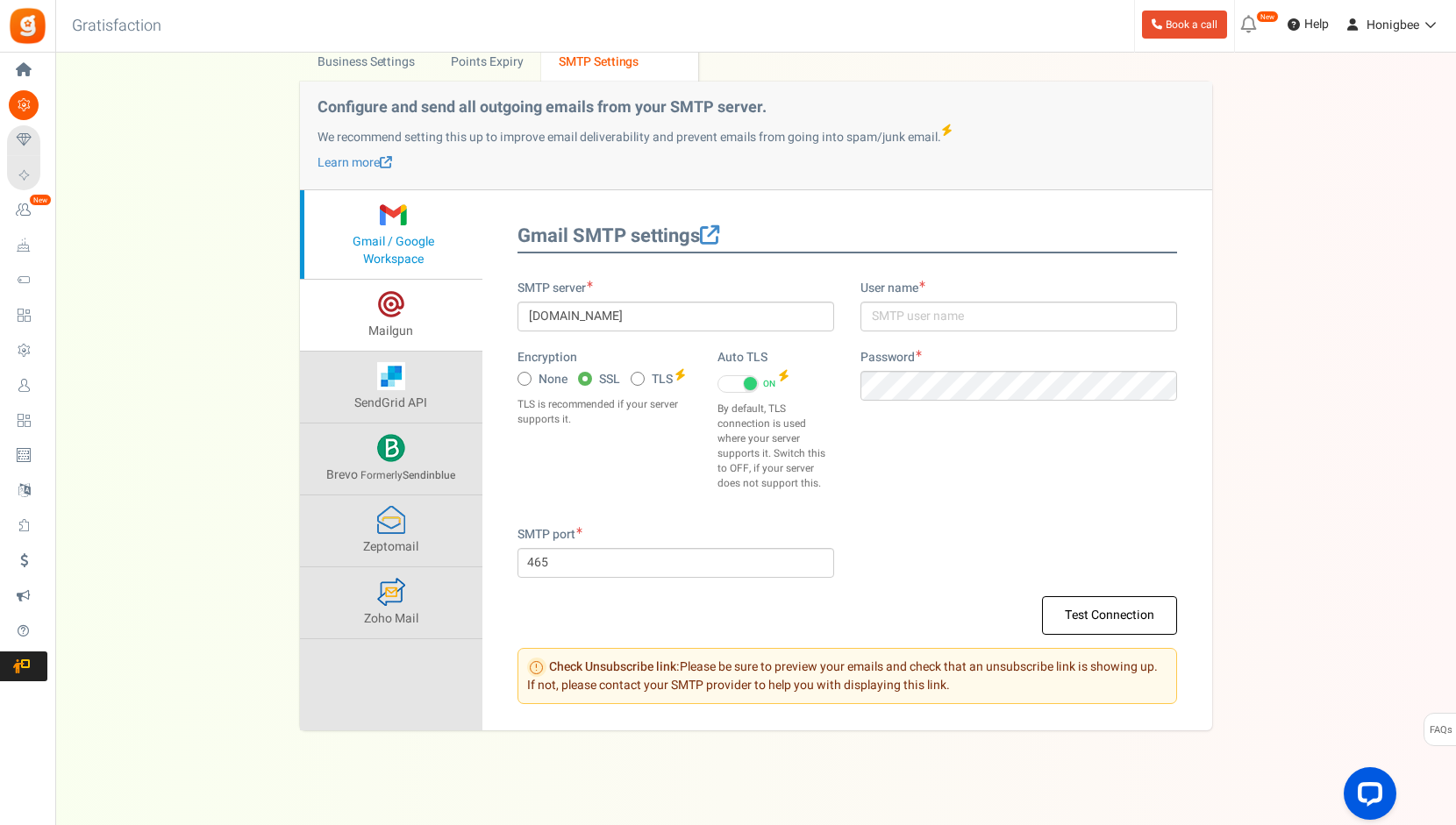
click at [413, 319] on link "Mailgun" at bounding box center [391, 315] width 183 height 71
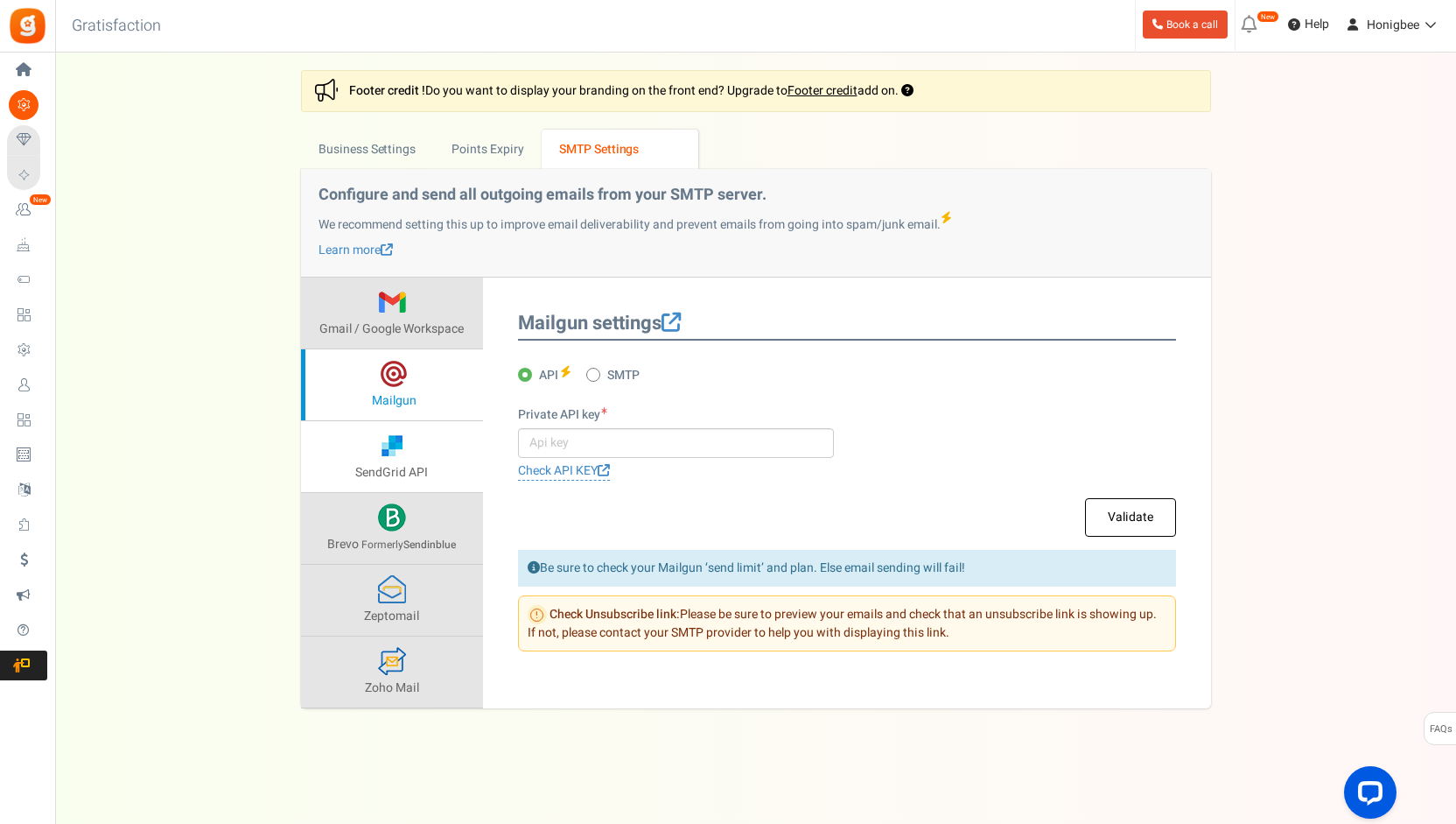
click at [400, 451] on span at bounding box center [392, 446] width 28 height 28
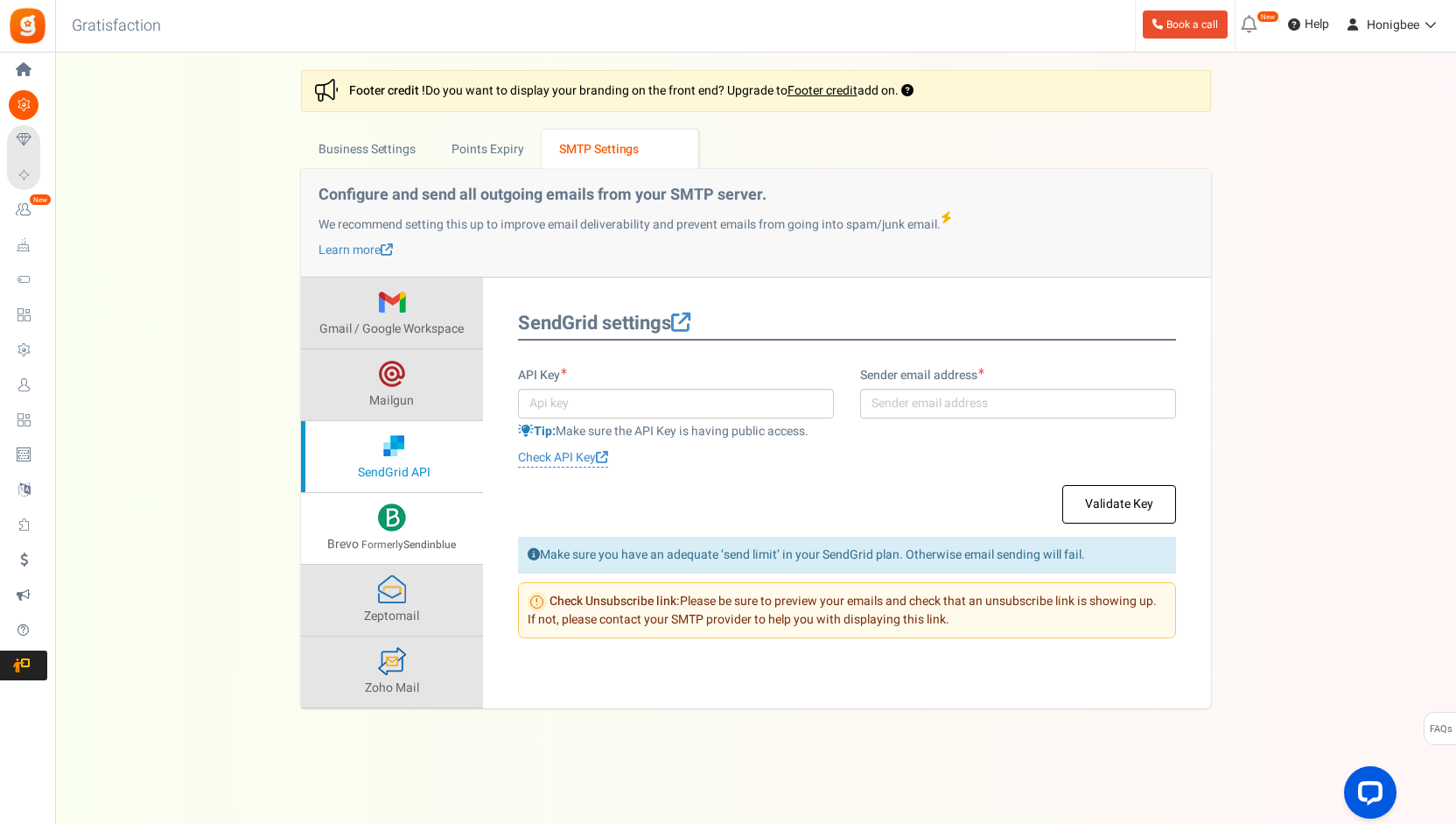
click at [406, 546] on strong "Sendinblue" at bounding box center [430, 545] width 52 height 16
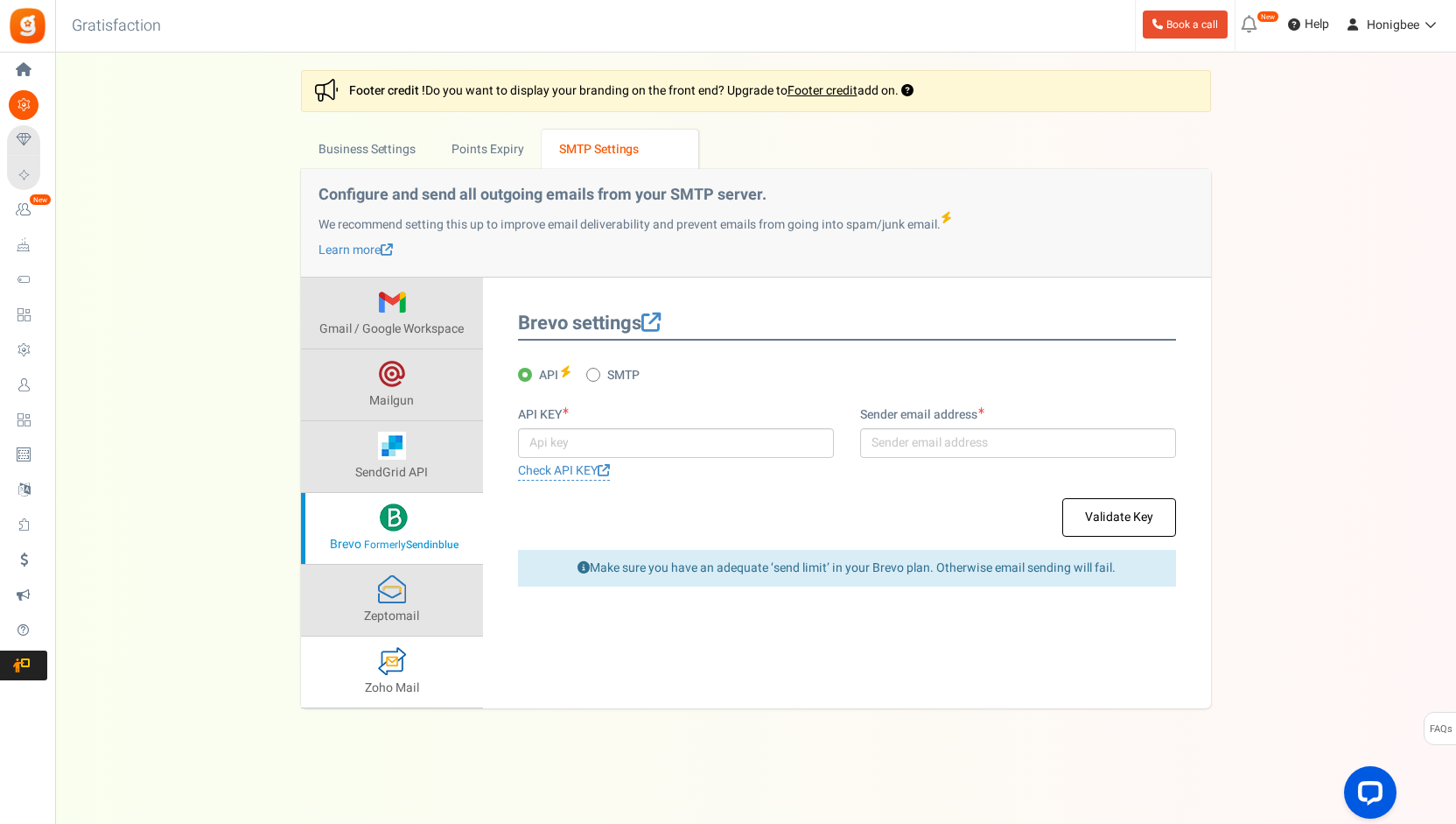
click at [421, 694] on link "Zoho Mail" at bounding box center [392, 672] width 182 height 71
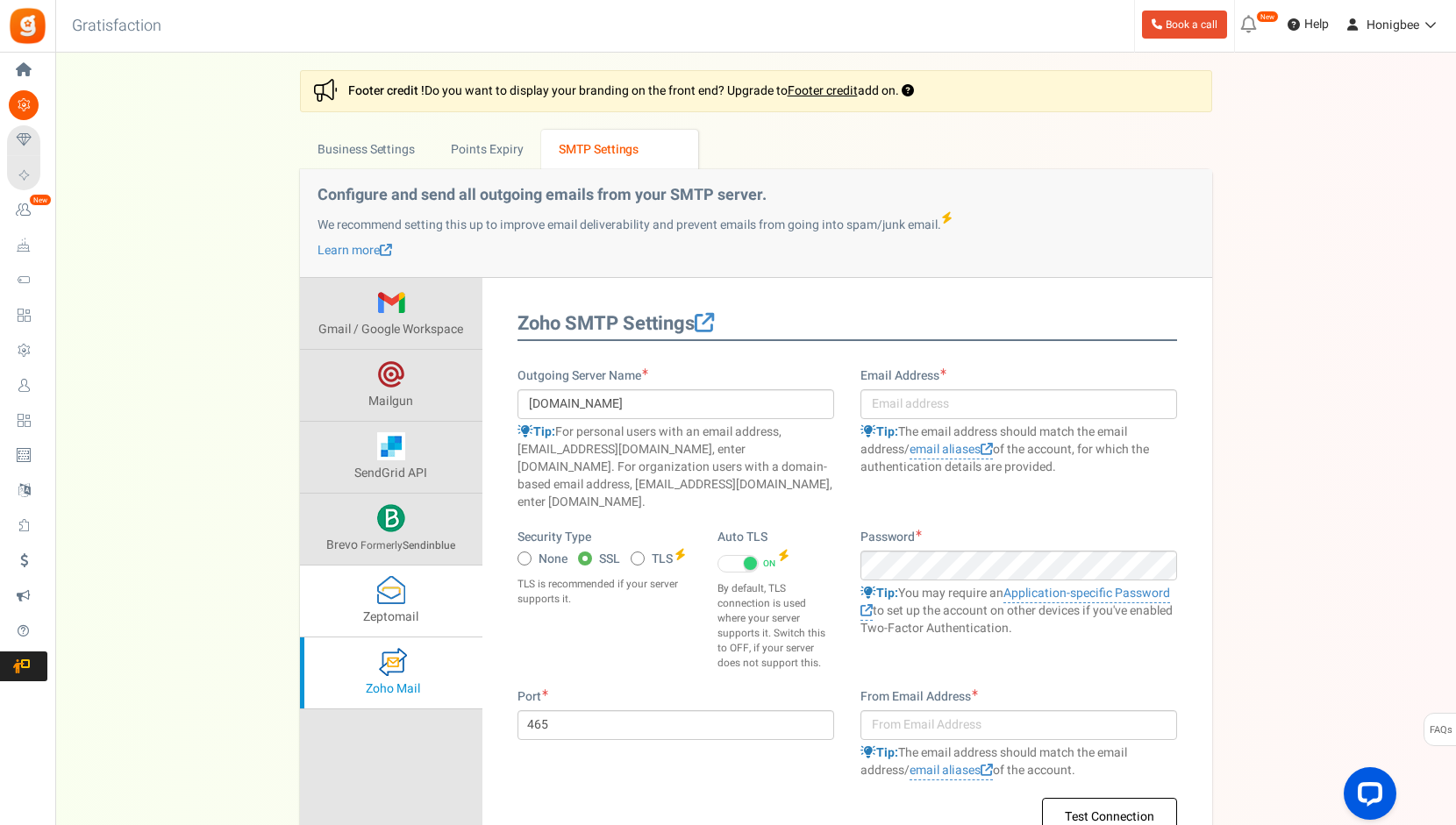
click at [418, 621] on link "Zeptomail" at bounding box center [391, 601] width 183 height 71
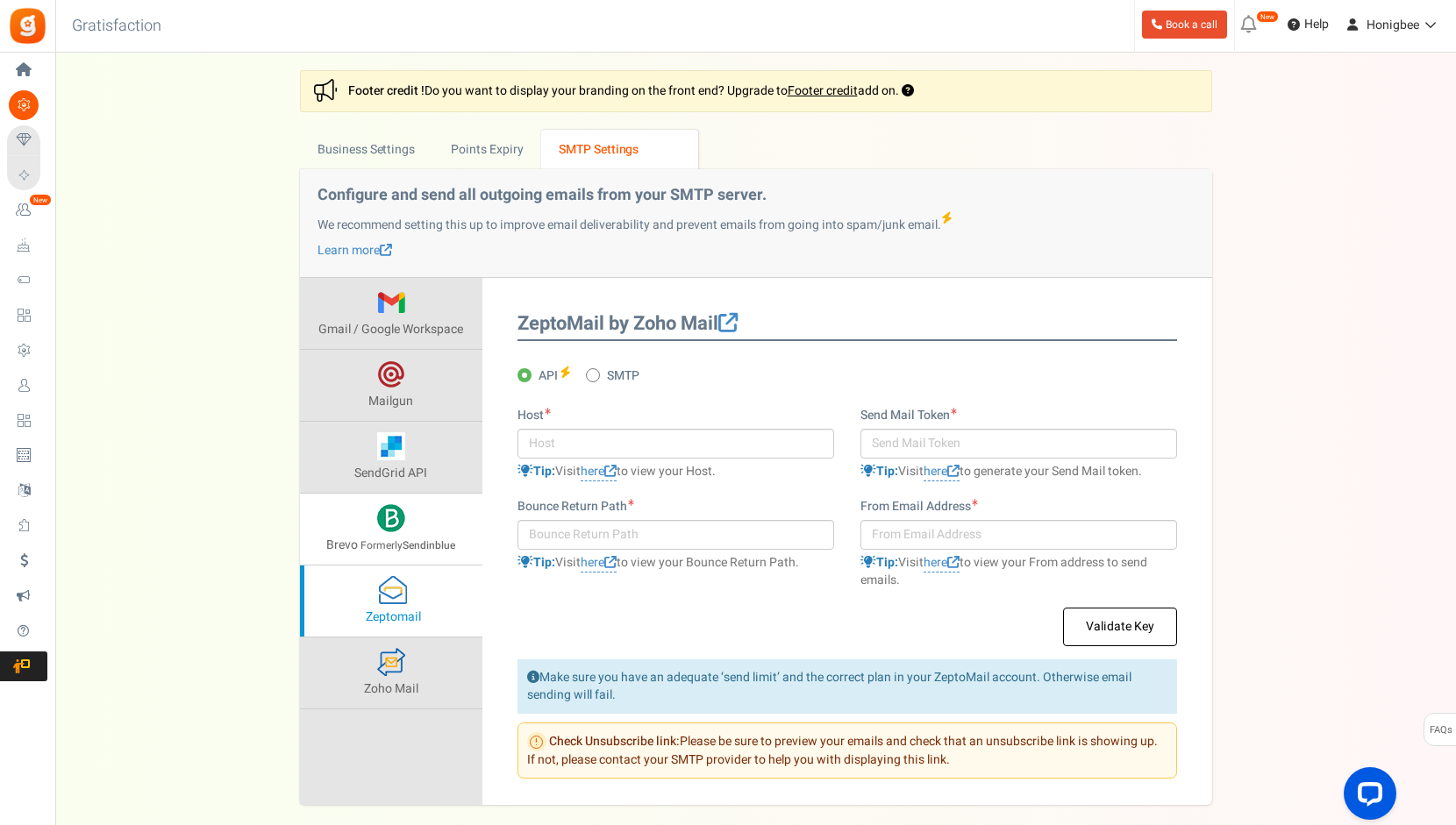
click at [414, 523] on link "Brevo Formerly Sendinblue" at bounding box center [391, 529] width 183 height 71
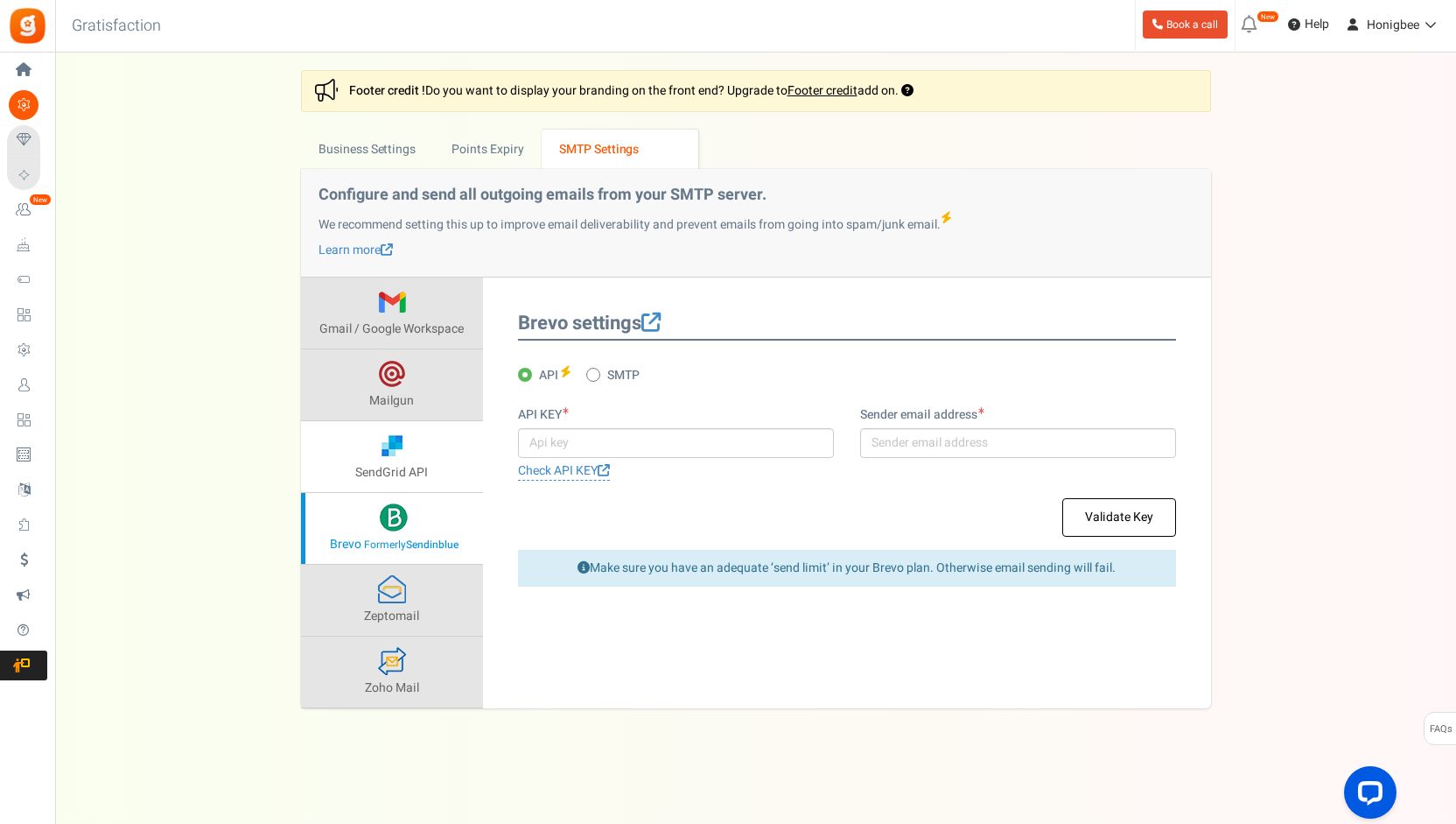
click at [403, 452] on span at bounding box center [392, 446] width 28 height 28
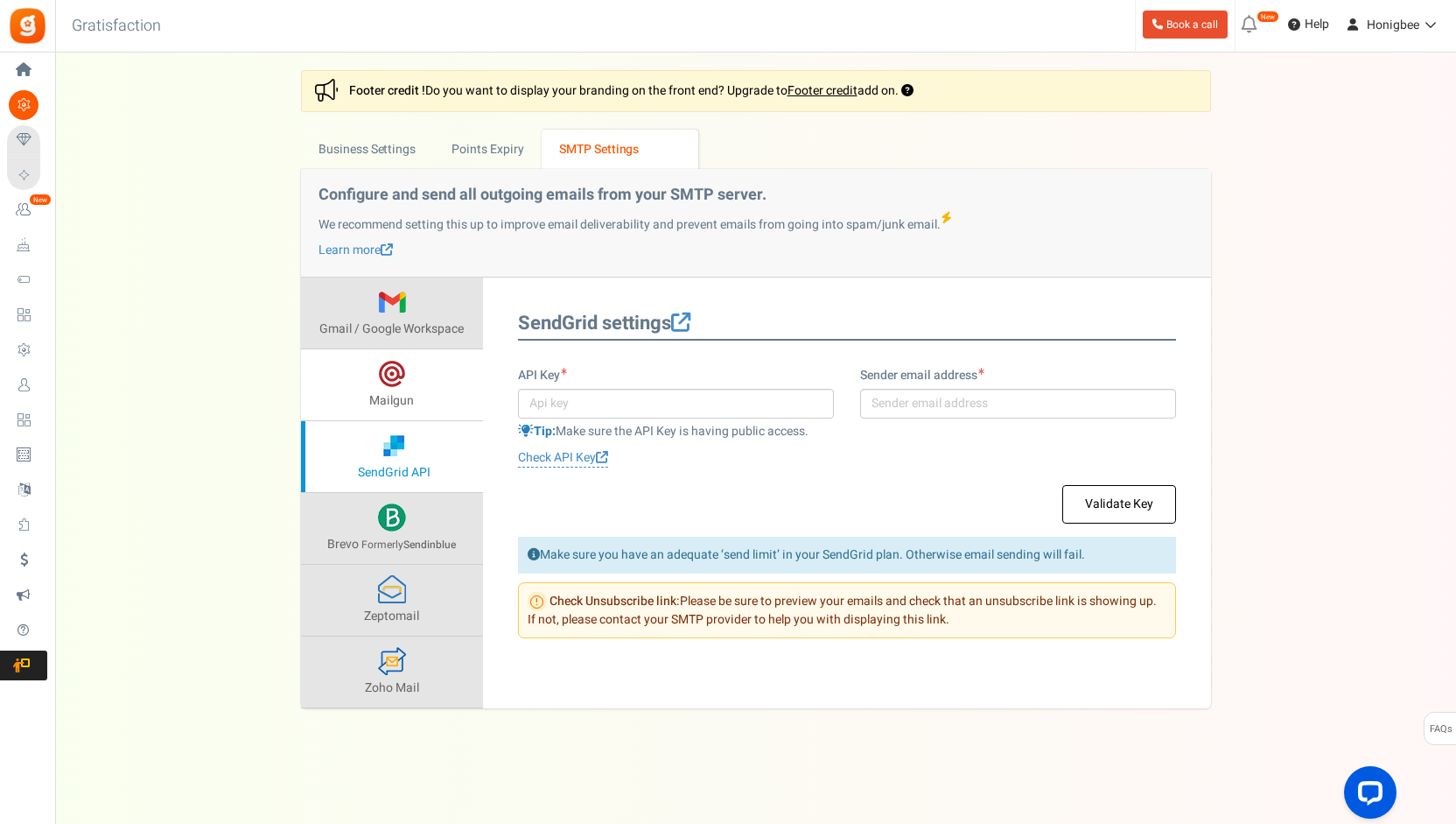
click at [401, 404] on span "Mailgun" at bounding box center [391, 400] width 44 height 19
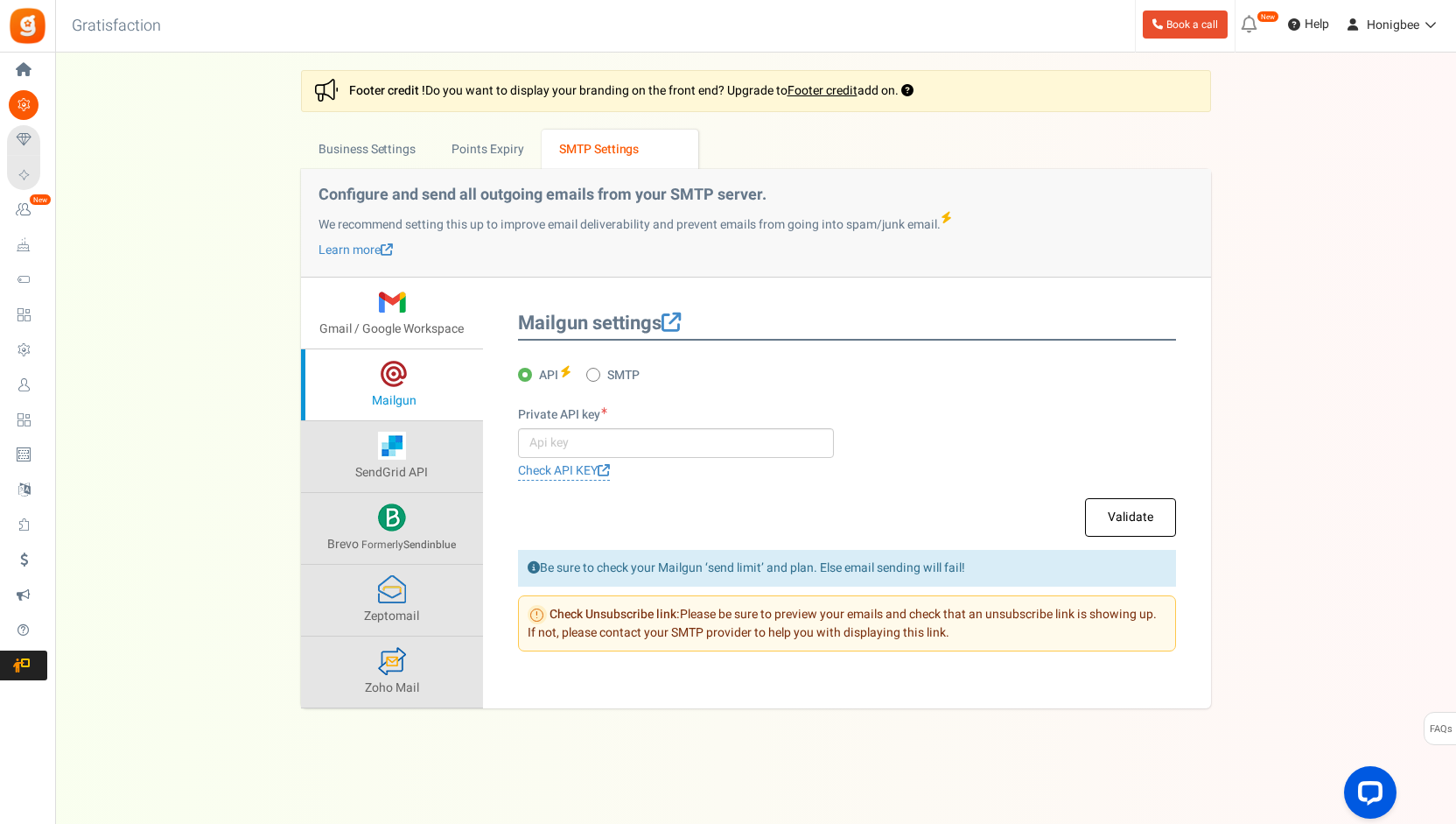
click at [400, 335] on span "Gmail / Google Workspace" at bounding box center [391, 328] width 145 height 19
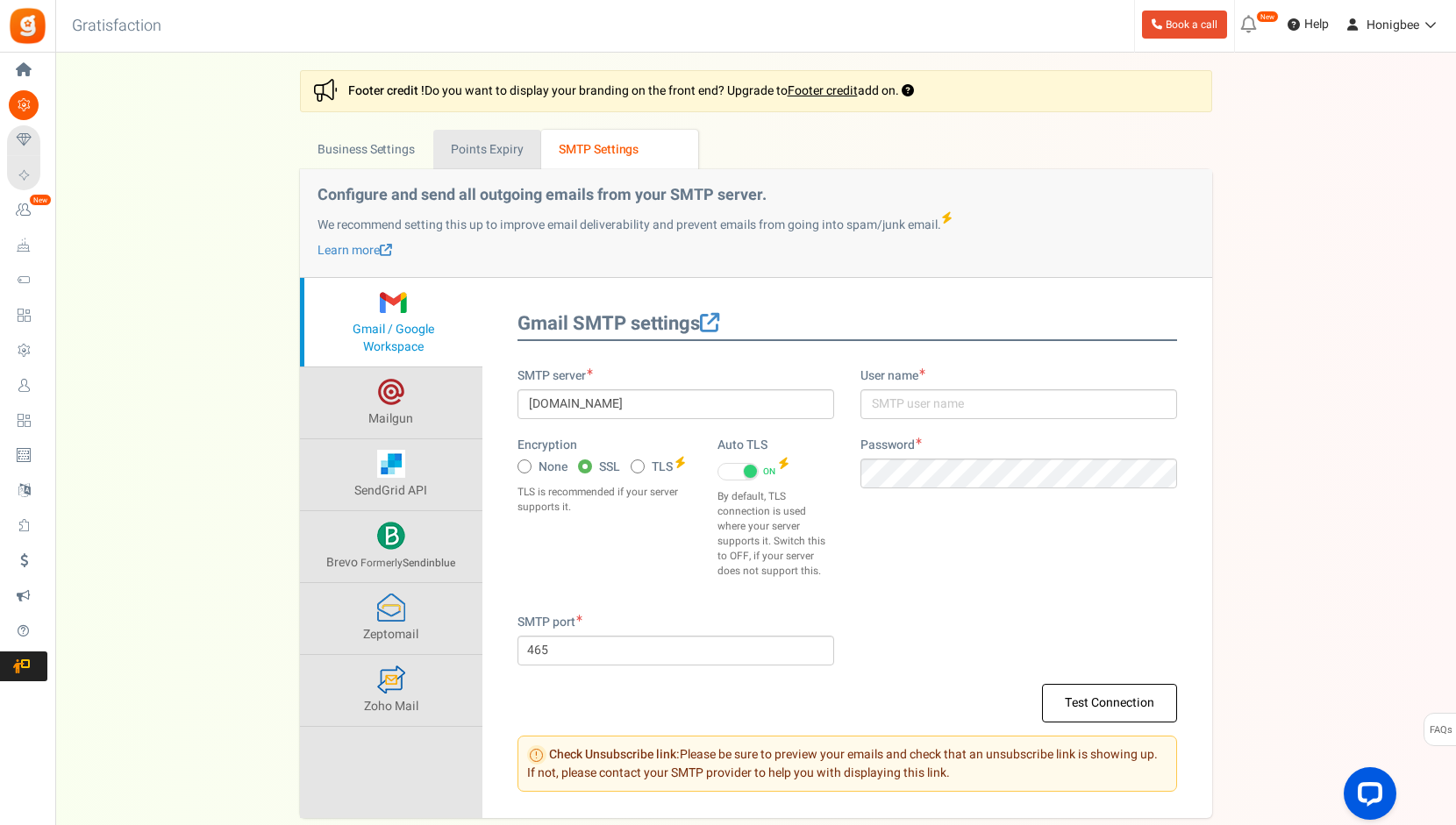
click at [486, 143] on link "Points Expiry" at bounding box center [487, 149] width 108 height 39
